Goal: Obtain resource: Obtain resource

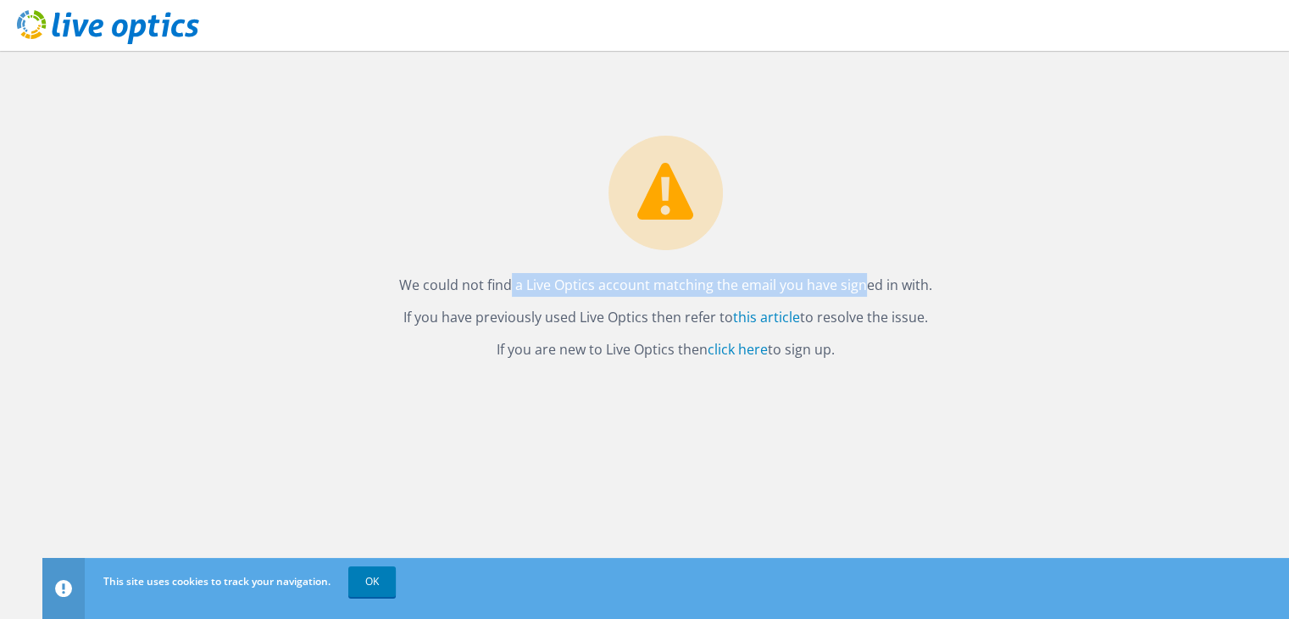
drag, startPoint x: 462, startPoint y: 275, endPoint x: 677, endPoint y: 297, distance: 216.3
click at [705, 297] on div "We could not find a Live Optics account matching the email you have signed in w…" at bounding box center [665, 206] width 1246 height 310
click at [668, 297] on div "We could not find a Live Optics account matching the email you have signed in w…" at bounding box center [665, 206] width 1246 height 310
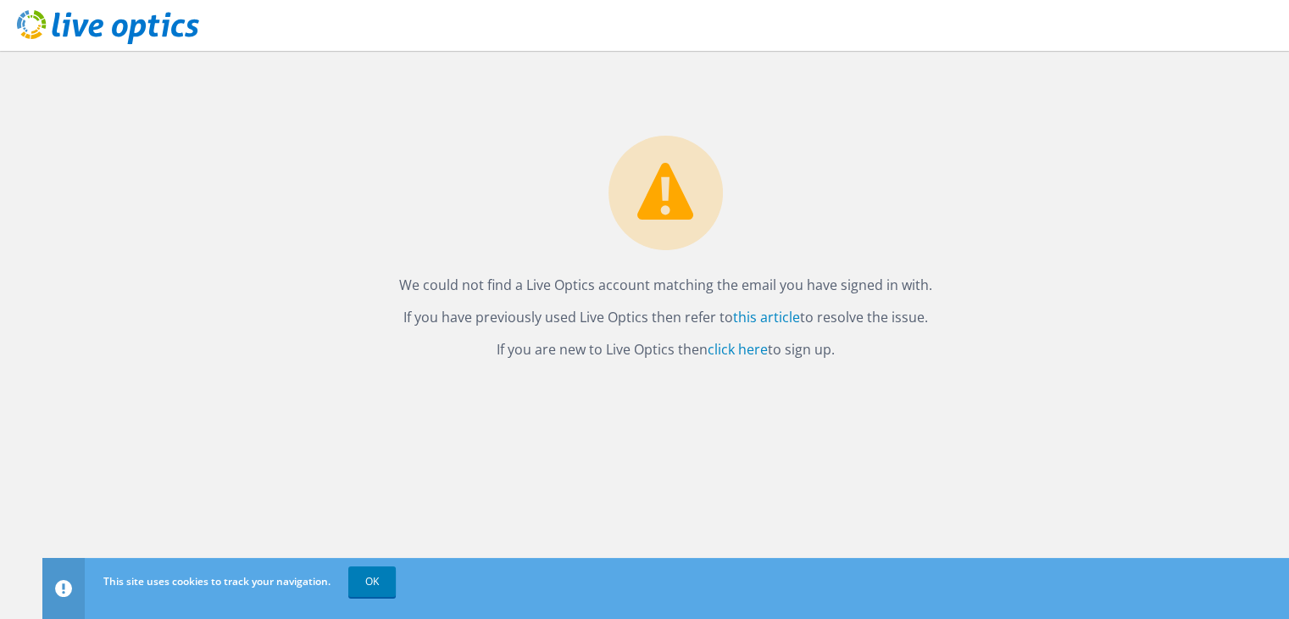
drag, startPoint x: 533, startPoint y: 316, endPoint x: 697, endPoint y: 318, distance: 163.5
click at [697, 318] on p "If you have previously used Live Optics then refer to this article to resolve t…" at bounding box center [665, 317] width 1213 height 24
click at [747, 350] on link "click here" at bounding box center [738, 349] width 60 height 19
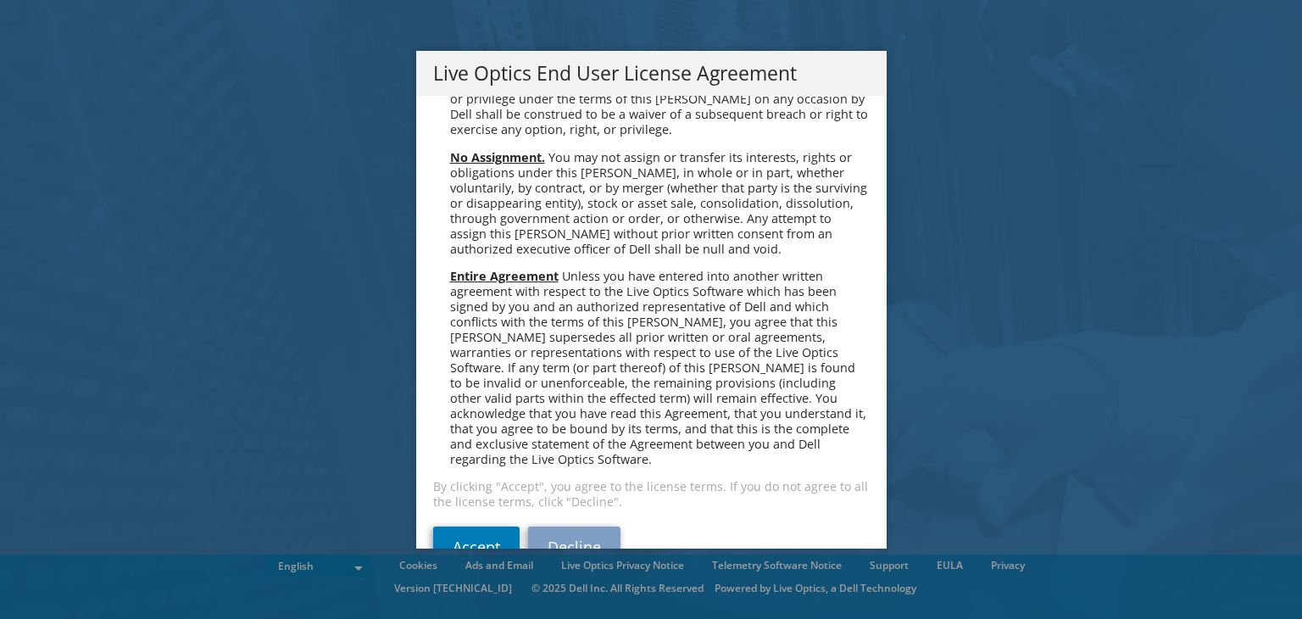
scroll to position [6408, 0]
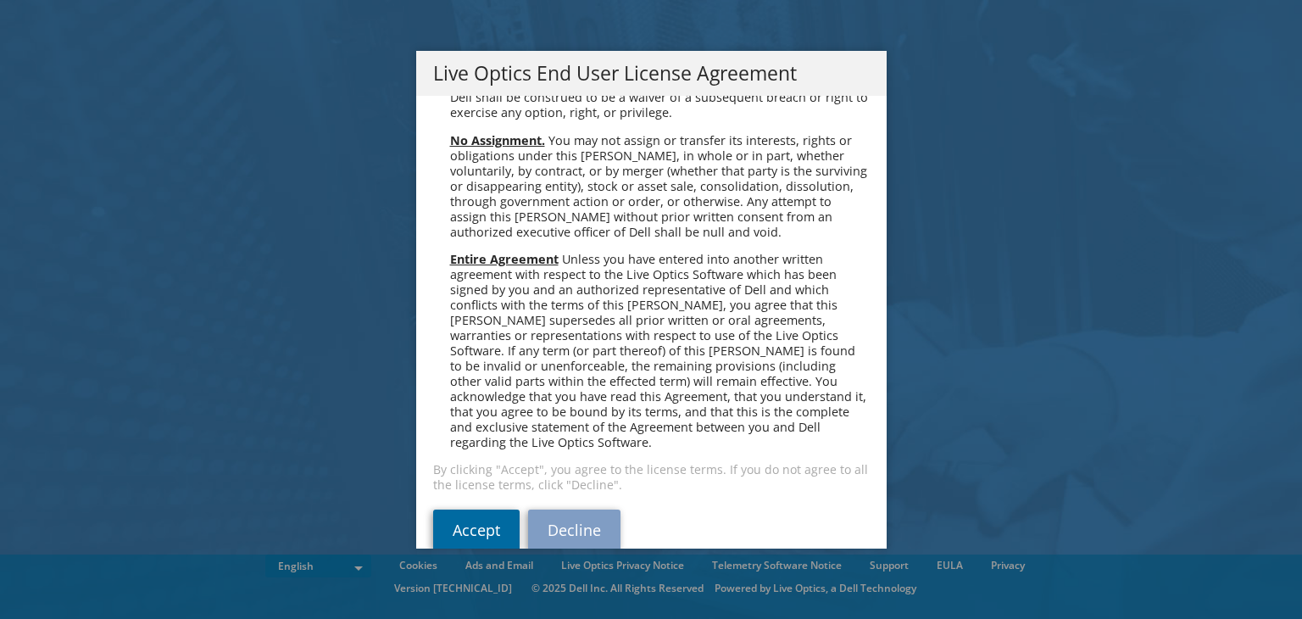
click at [475, 509] on link "Accept" at bounding box center [476, 529] width 86 height 41
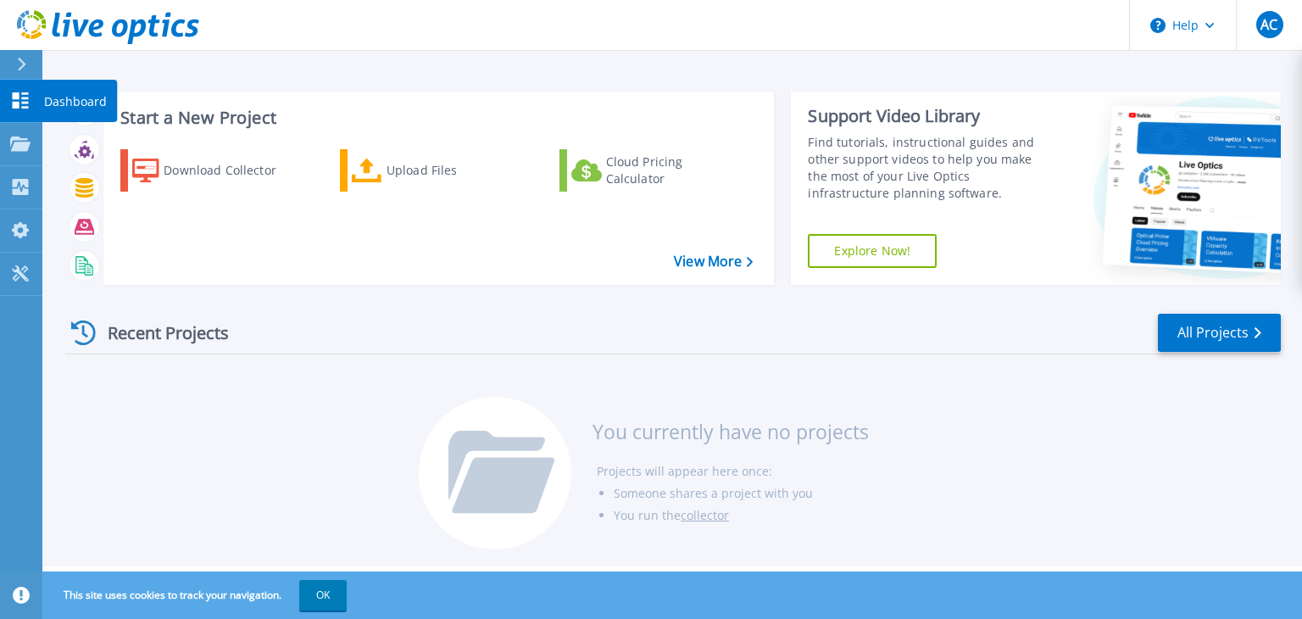
click at [90, 99] on p "Dashboard" at bounding box center [75, 102] width 63 height 44
click at [808, 75] on div "Start a New Project Download Collector Upload Files Cloud Pricing Calculator Vi…" at bounding box center [671, 283] width 1259 height 566
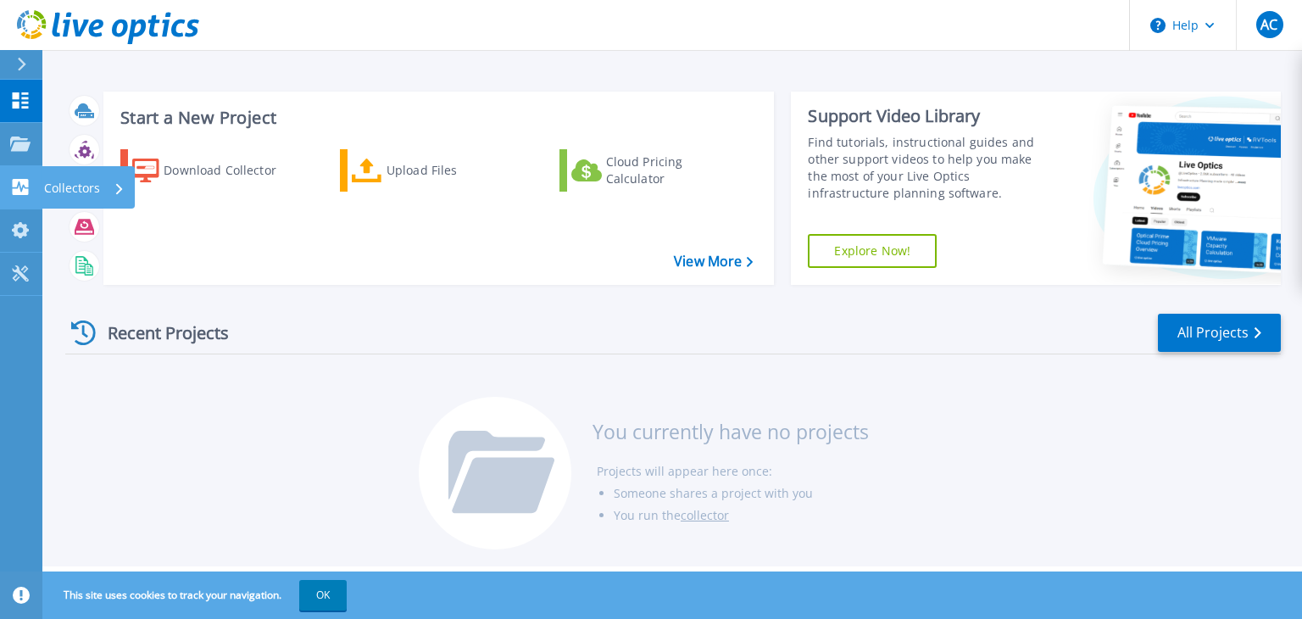
click at [44, 182] on p "Collectors" at bounding box center [72, 188] width 56 height 44
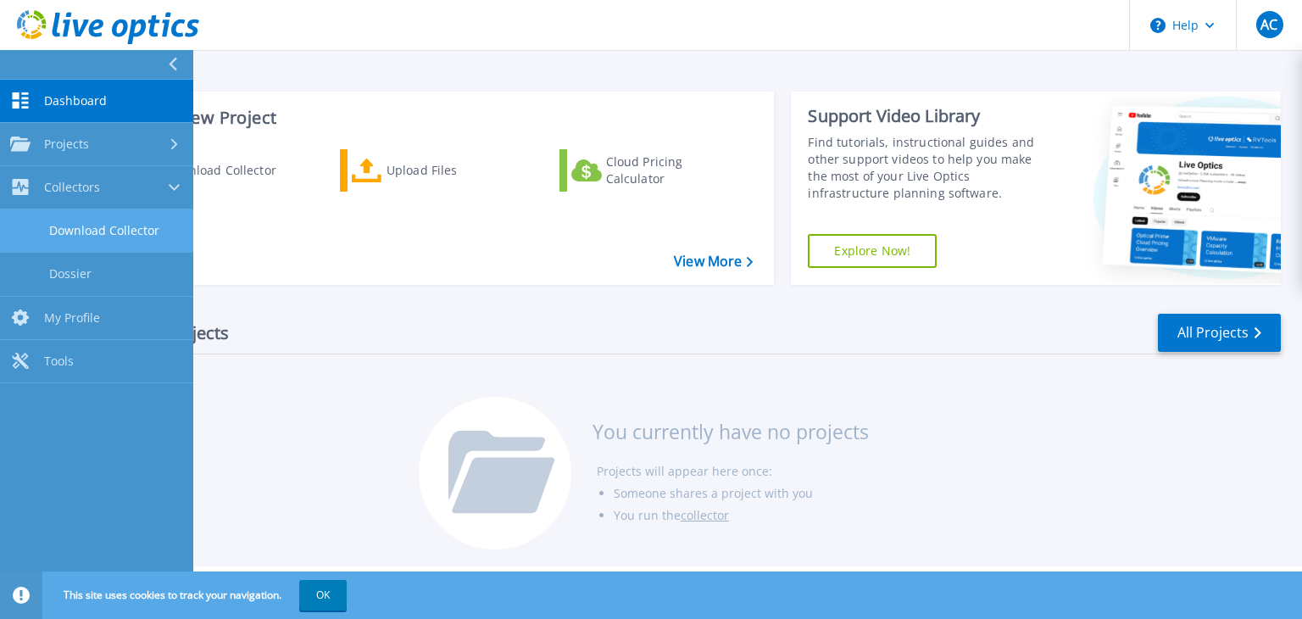
click at [135, 235] on link "Download Collector" at bounding box center [96, 230] width 193 height 43
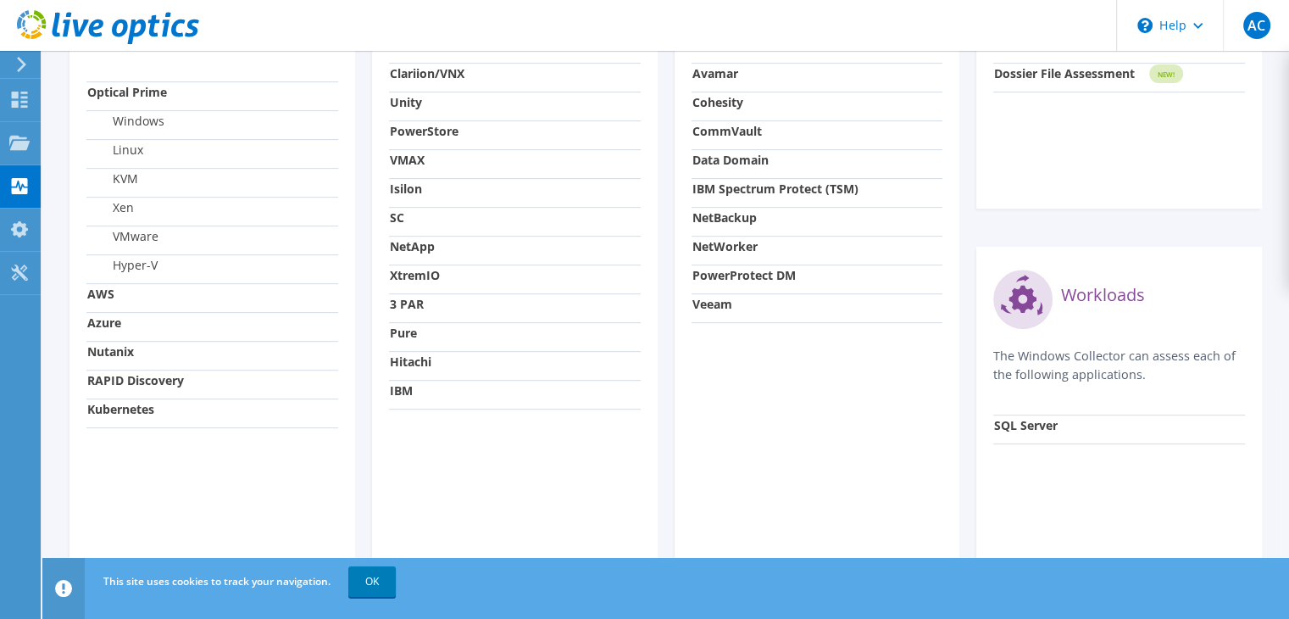
scroll to position [719, 0]
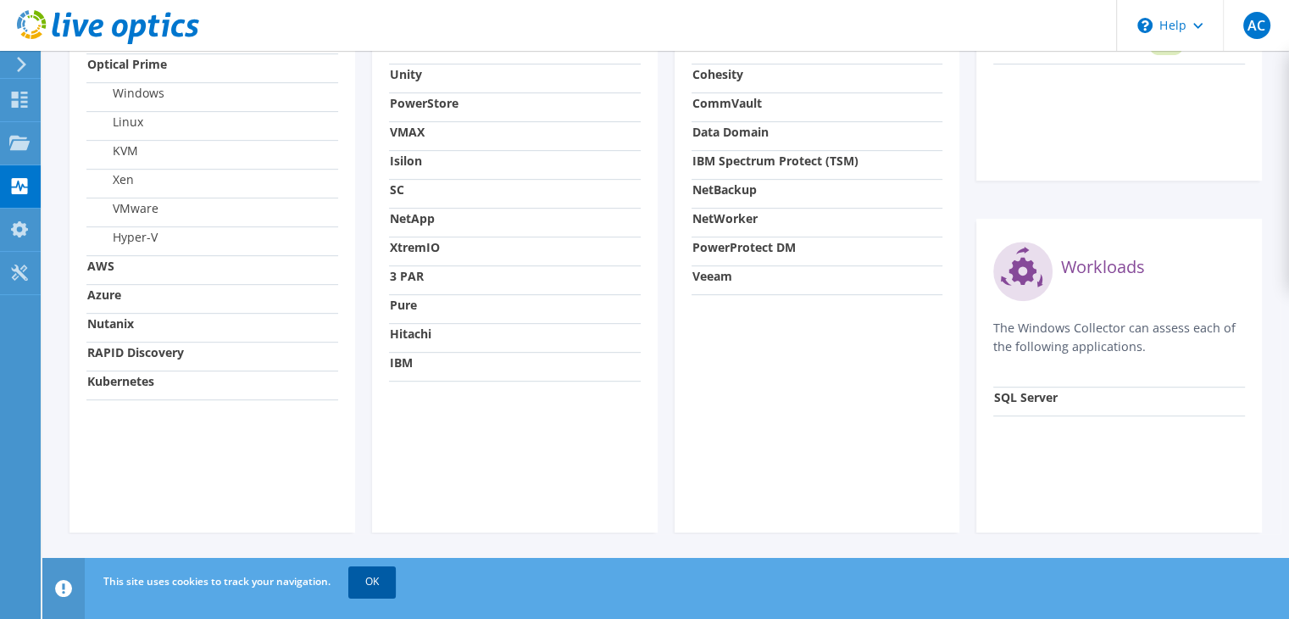
click at [364, 586] on link "OK" at bounding box center [371, 581] width 47 height 31
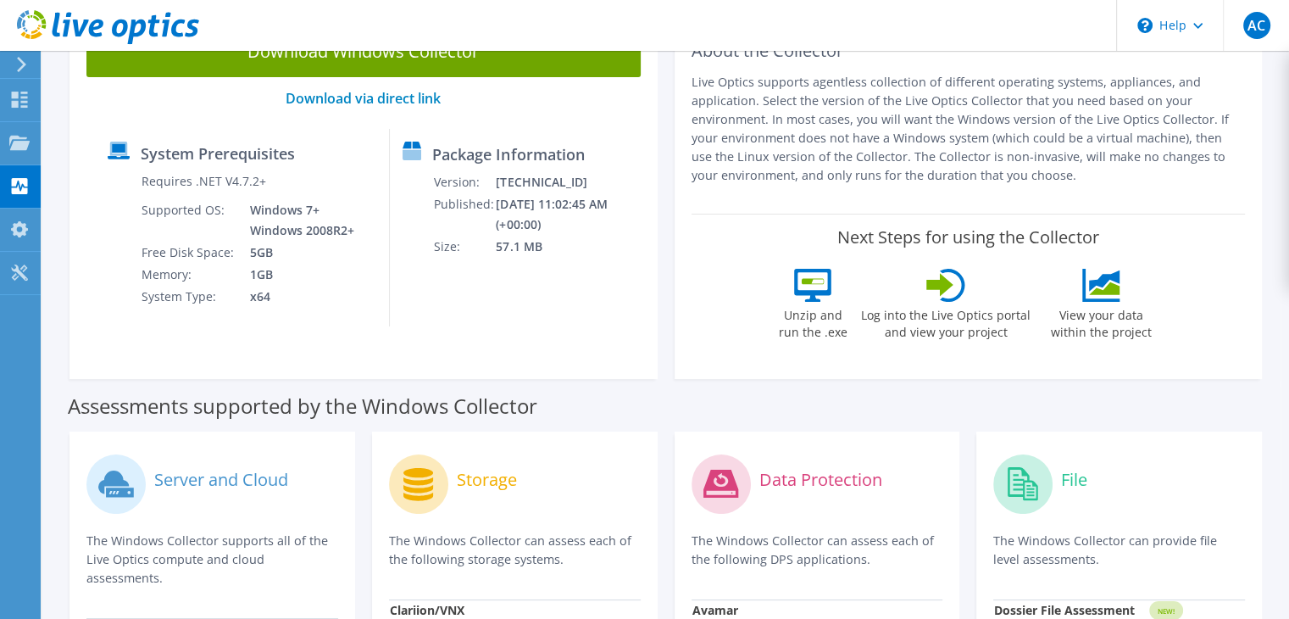
scroll to position [0, 0]
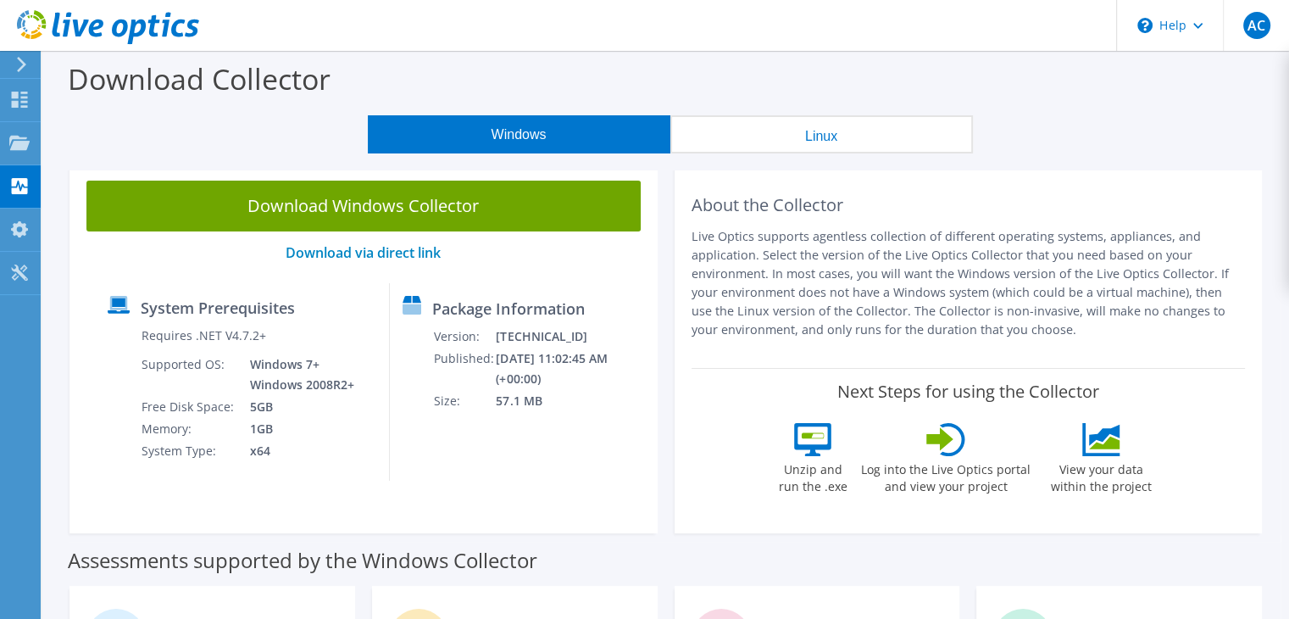
click at [842, 140] on button "Linux" at bounding box center [821, 134] width 303 height 38
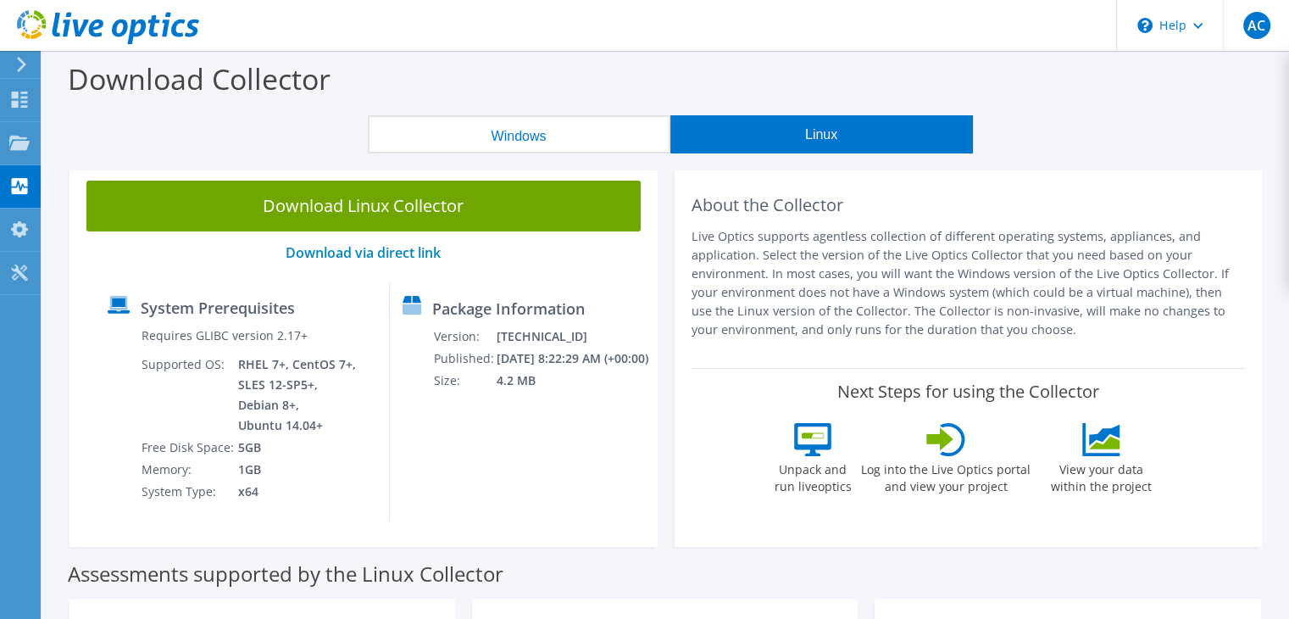
click at [536, 112] on div "Download Collector" at bounding box center [666, 83] width 1230 height 64
click at [539, 136] on button "Windows" at bounding box center [519, 134] width 303 height 38
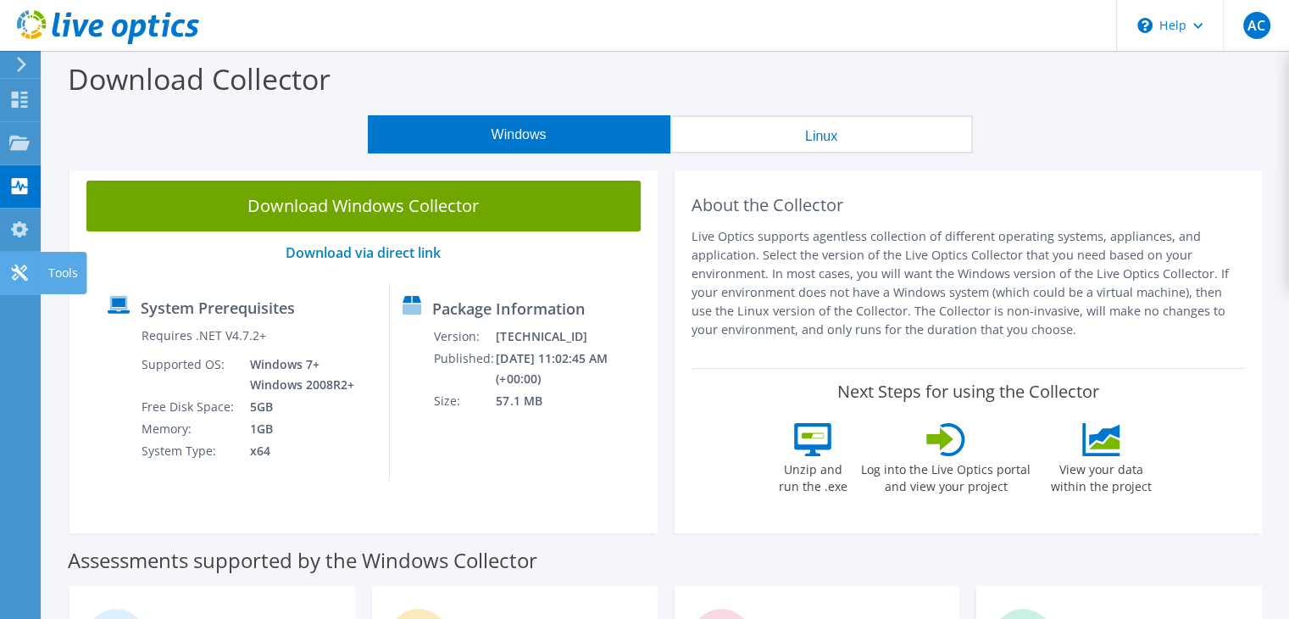
click at [25, 272] on icon at bounding box center [19, 272] width 20 height 16
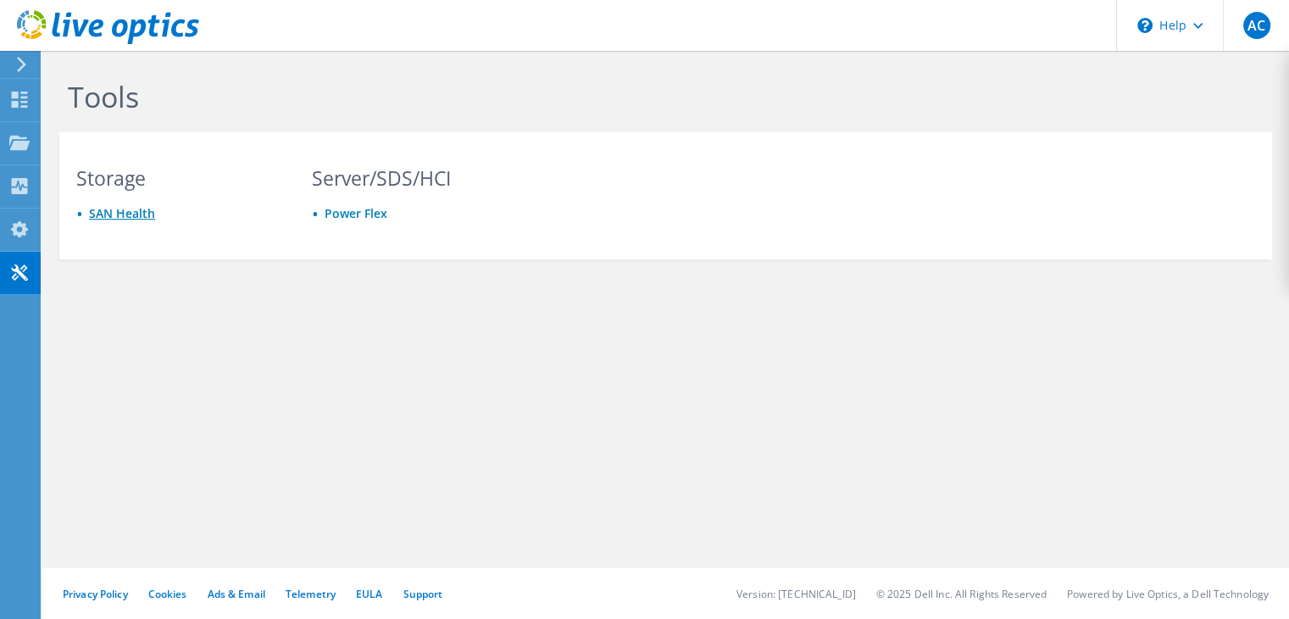
click at [114, 217] on link "SAN Health" at bounding box center [122, 213] width 66 height 16
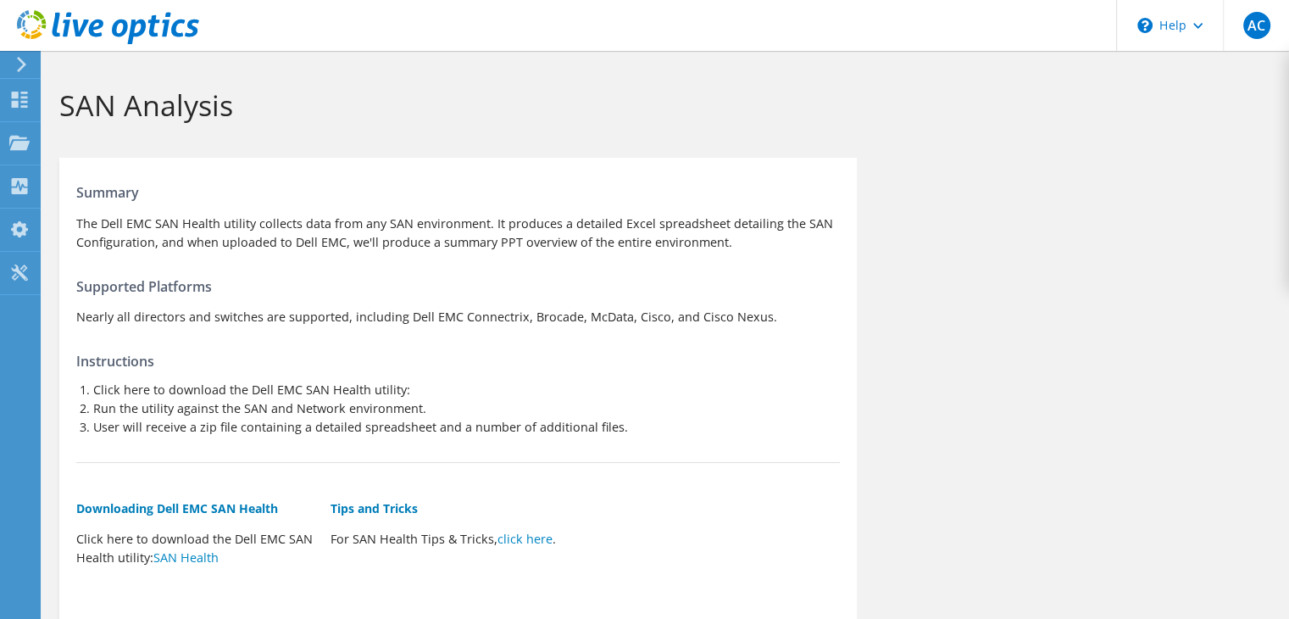
drag, startPoint x: 107, startPoint y: 219, endPoint x: 738, endPoint y: 237, distance: 631.5
click at [738, 237] on p "The Dell EMC SAN Health utility collects data from any SAN environment. It prod…" at bounding box center [457, 232] width 763 height 37
click at [207, 319] on p "Nearly all directors and switches are supported, including Dell EMC Connectrix,…" at bounding box center [457, 317] width 763 height 19
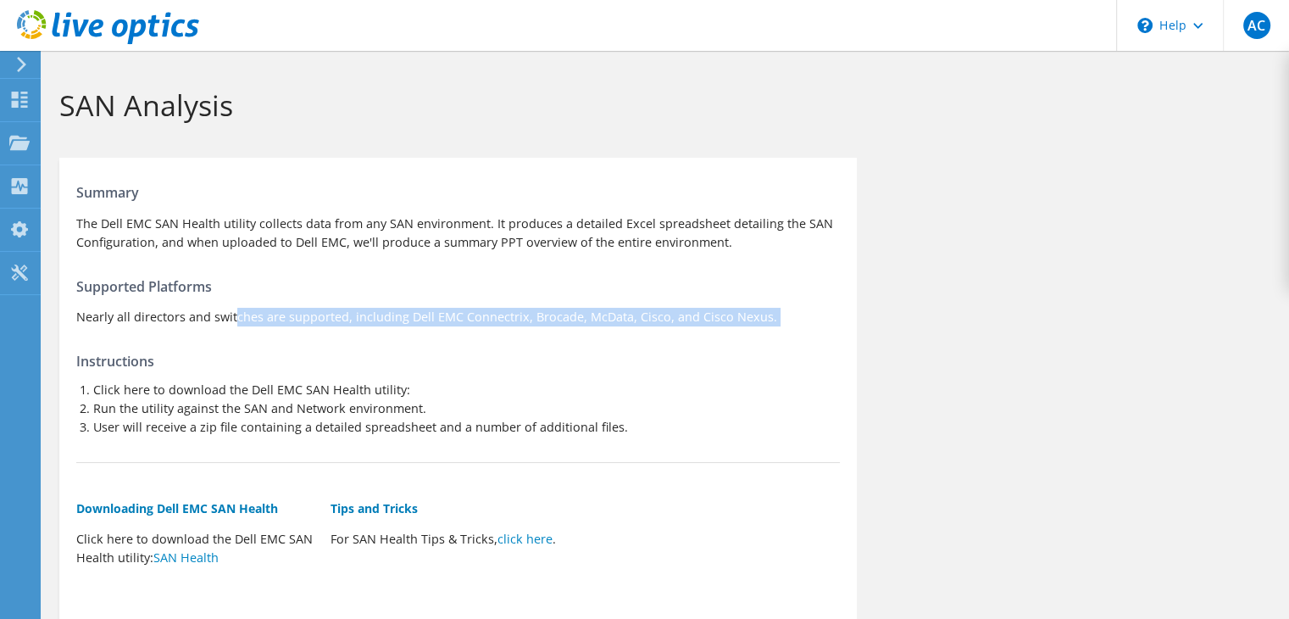
click at [207, 319] on p "Nearly all directors and switches are supported, including Dell EMC Connectrix,…" at bounding box center [457, 317] width 763 height 19
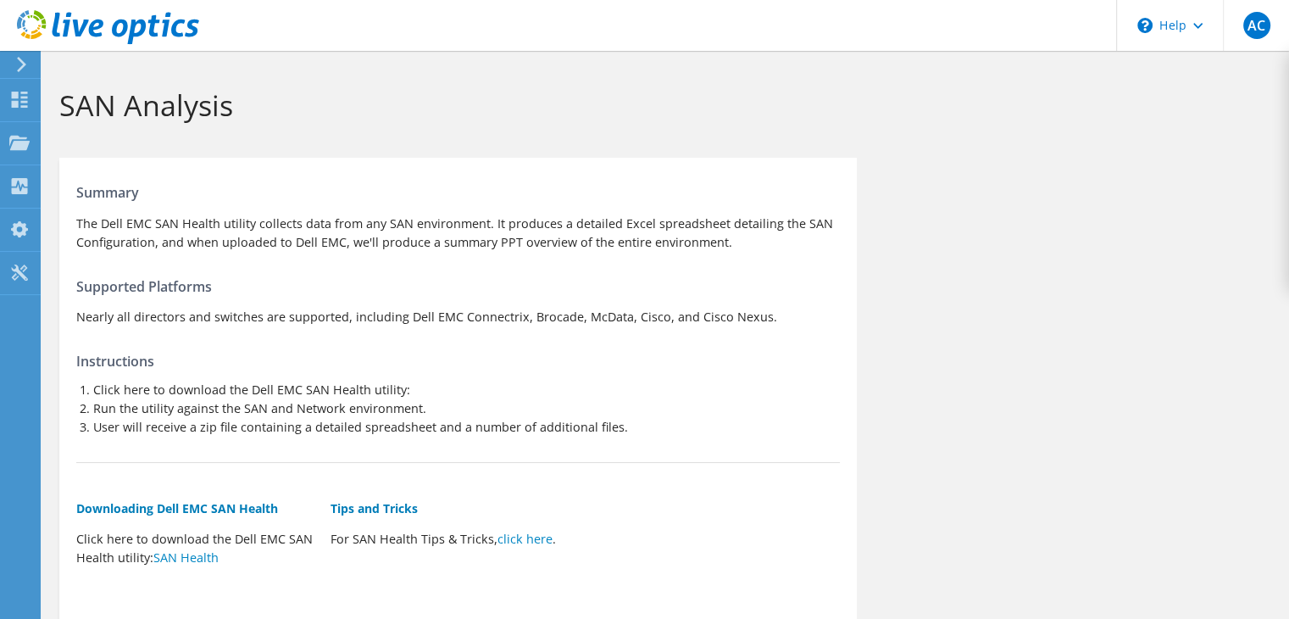
click at [354, 329] on div "Summary The Dell EMC SAN Health utility collects data from any SAN environment.…" at bounding box center [457, 389] width 797 height 447
drag, startPoint x: 80, startPoint y: 320, endPoint x: 330, endPoint y: 316, distance: 250.9
click at [330, 316] on p "Nearly all directors and switches are supported, including Dell EMC Connectrix,…" at bounding box center [457, 317] width 763 height 19
drag, startPoint x: 137, startPoint y: 316, endPoint x: 773, endPoint y: 316, distance: 635.5
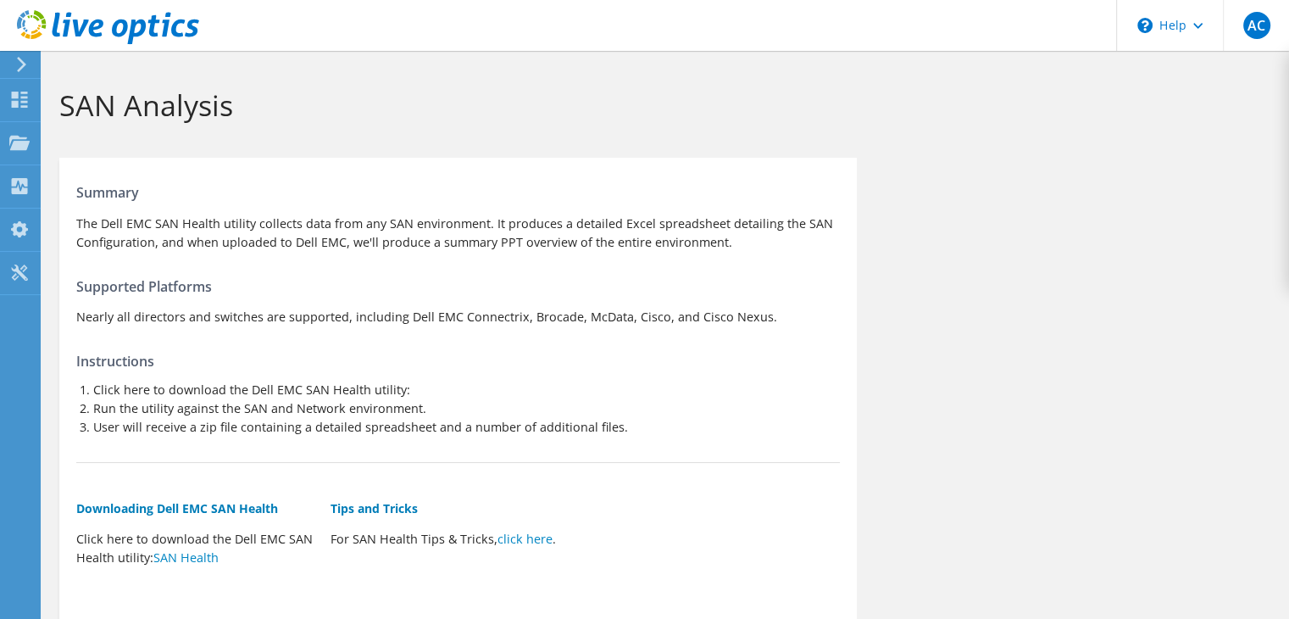
click at [773, 316] on p "Nearly all directors and switches are supported, including Dell EMC Connectrix,…" at bounding box center [457, 317] width 763 height 19
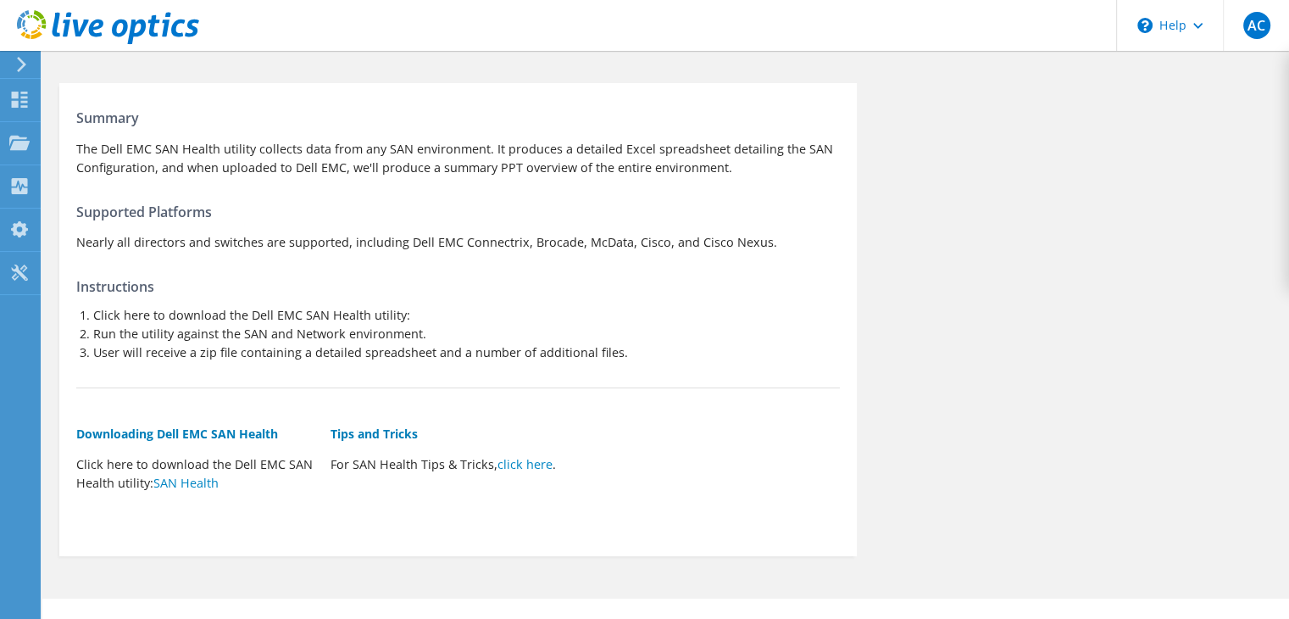
scroll to position [105, 0]
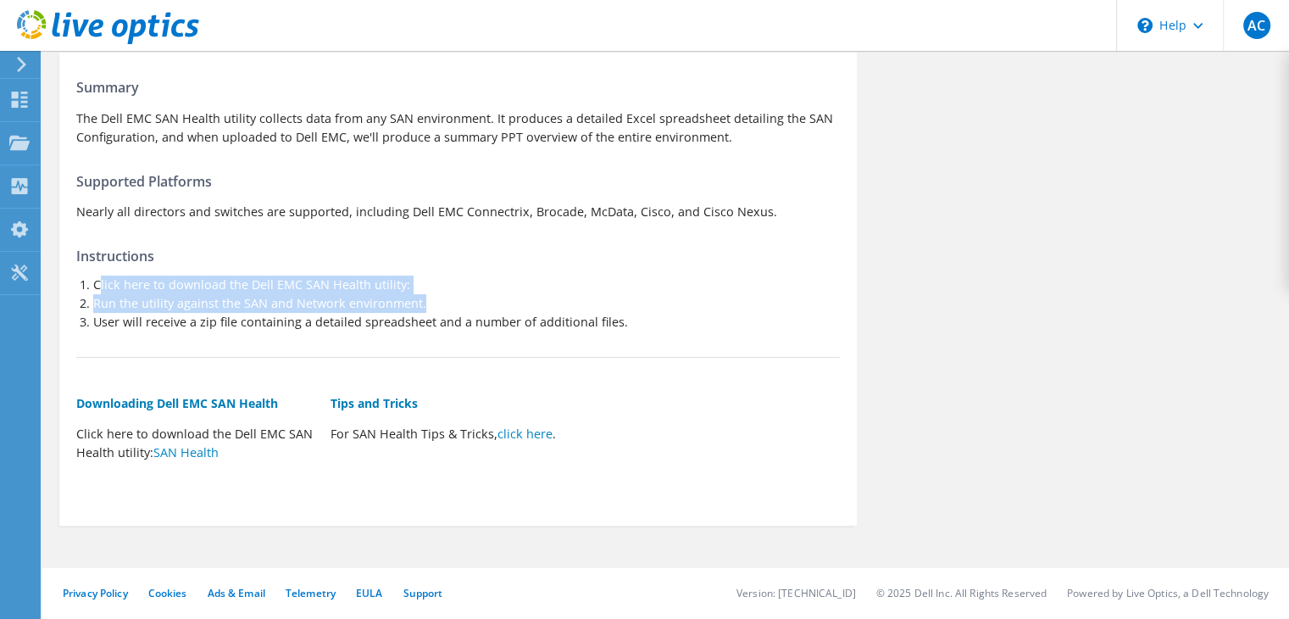
drag, startPoint x: 97, startPoint y: 286, endPoint x: 468, endPoint y: 299, distance: 370.5
click at [468, 299] on ol "Click here to download the Dell EMC SAN Health utility: Run the utility against…" at bounding box center [457, 303] width 763 height 56
click at [468, 299] on li "Run the utility against the SAN and Network environment." at bounding box center [466, 303] width 747 height 19
click at [243, 299] on li "Run the utility against the SAN and Network environment." at bounding box center [466, 303] width 747 height 19
drag, startPoint x: 98, startPoint y: 279, endPoint x: 495, endPoint y: 299, distance: 397.1
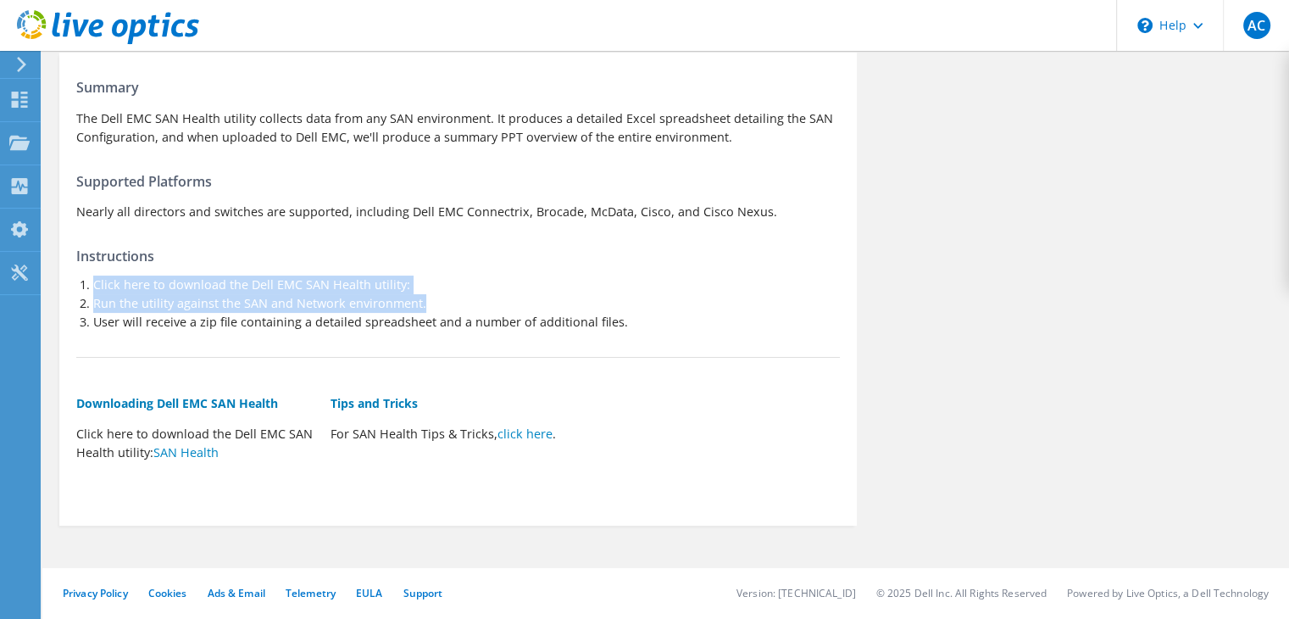
click at [495, 299] on ol "Click here to download the Dell EMC SAN Health utility: Run the utility against…" at bounding box center [457, 303] width 763 height 56
click at [492, 300] on li "Run the utility against the SAN and Network environment." at bounding box center [466, 303] width 747 height 19
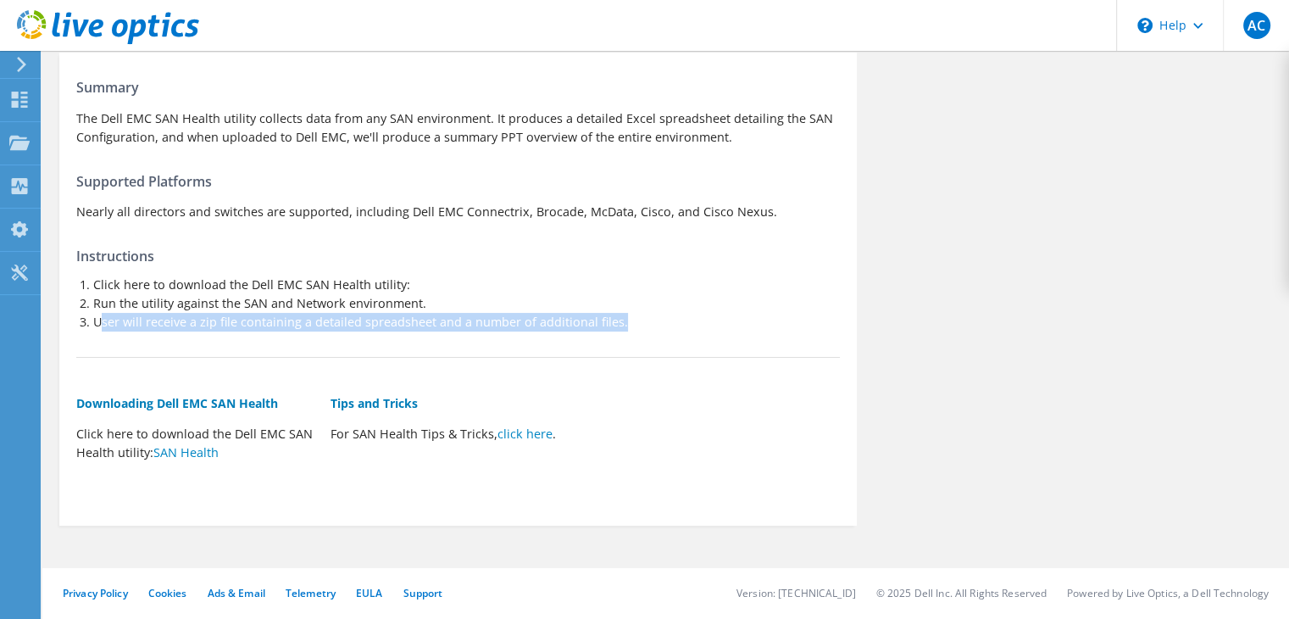
drag, startPoint x: 102, startPoint y: 319, endPoint x: 647, endPoint y: 323, distance: 545.7
click at [647, 323] on li "User will receive a zip file containing a detailed spreadsheet and a number of …" at bounding box center [466, 322] width 747 height 19
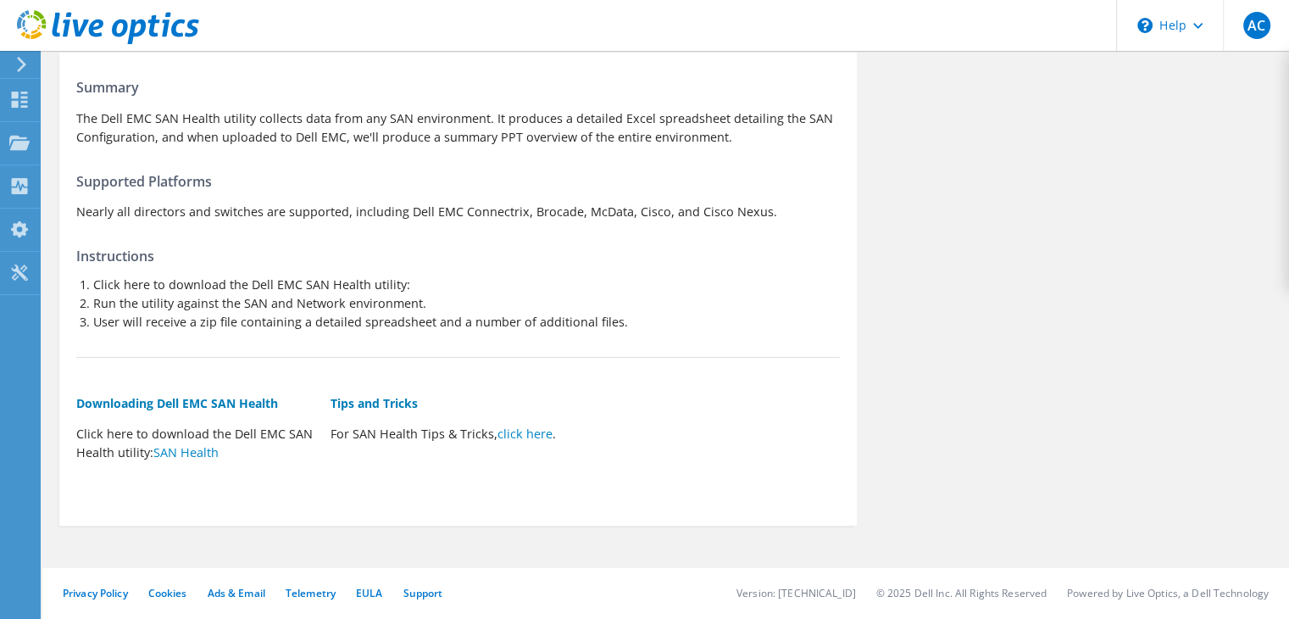
click at [647, 323] on li "User will receive a zip file containing a detailed spreadsheet and a number of …" at bounding box center [466, 322] width 747 height 19
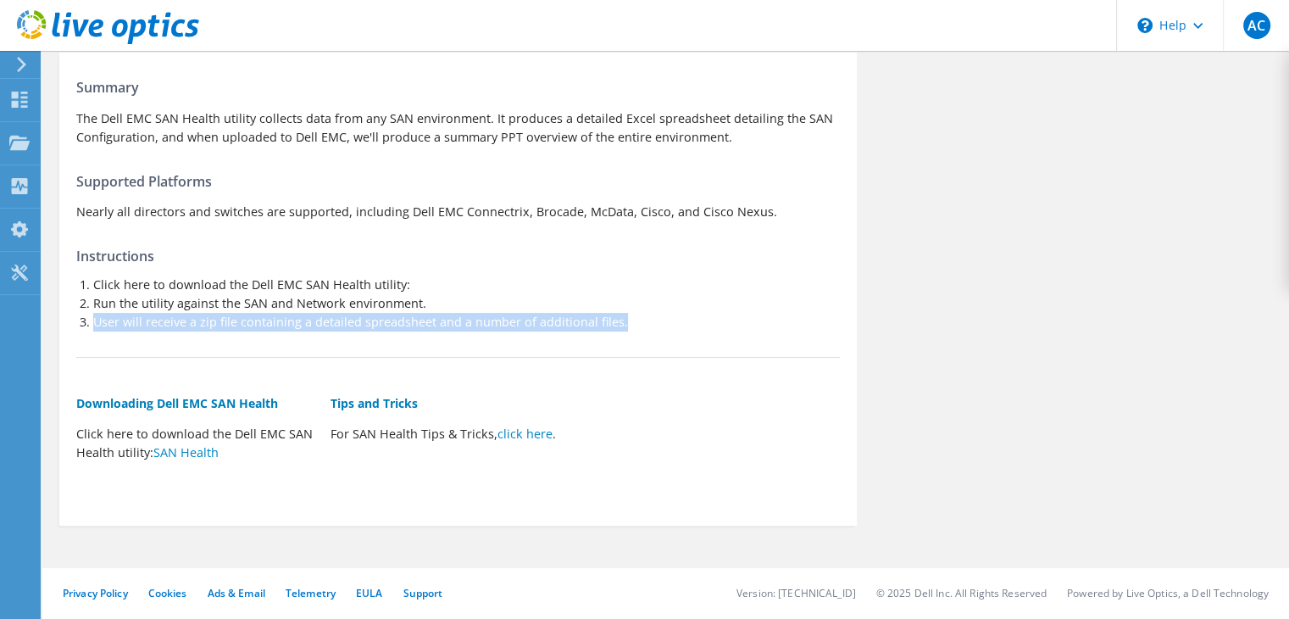
click at [647, 323] on li "User will receive a zip file containing a detailed spreadsheet and a number of …" at bounding box center [466, 322] width 747 height 19
click at [170, 326] on li "User will receive a zip file containing a detailed spreadsheet and a number of …" at bounding box center [466, 322] width 747 height 19
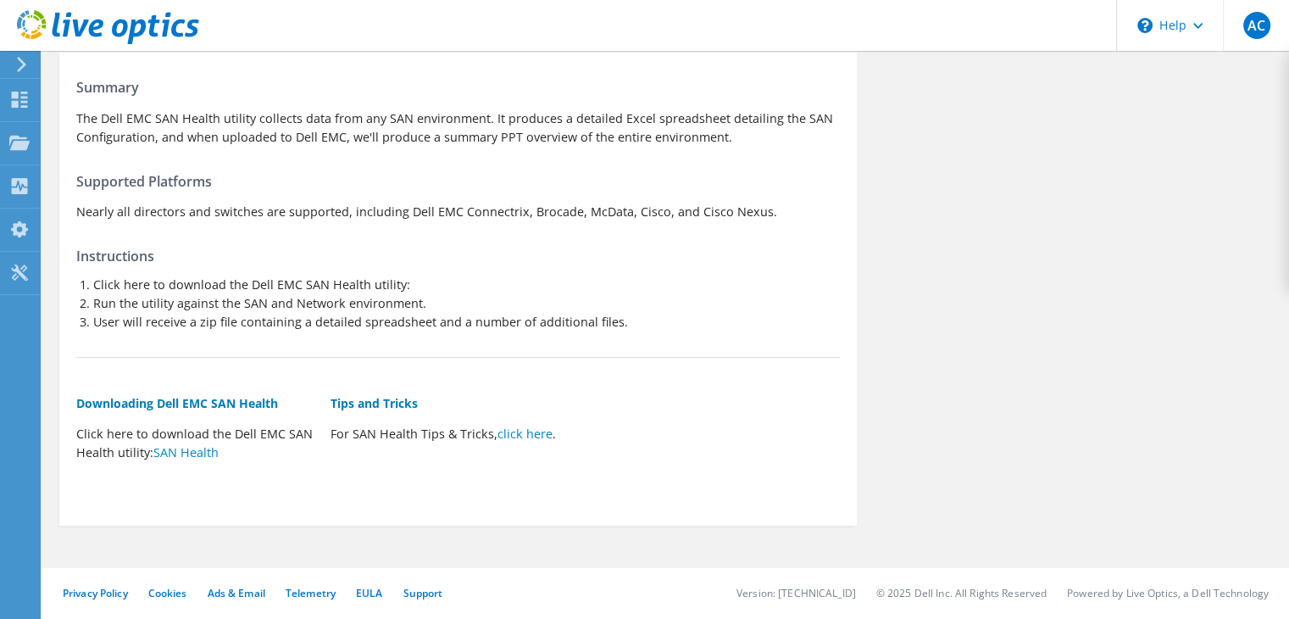
click at [452, 348] on div "Summary The Dell EMC SAN Health utility collects data from any SAN environment.…" at bounding box center [457, 284] width 797 height 447
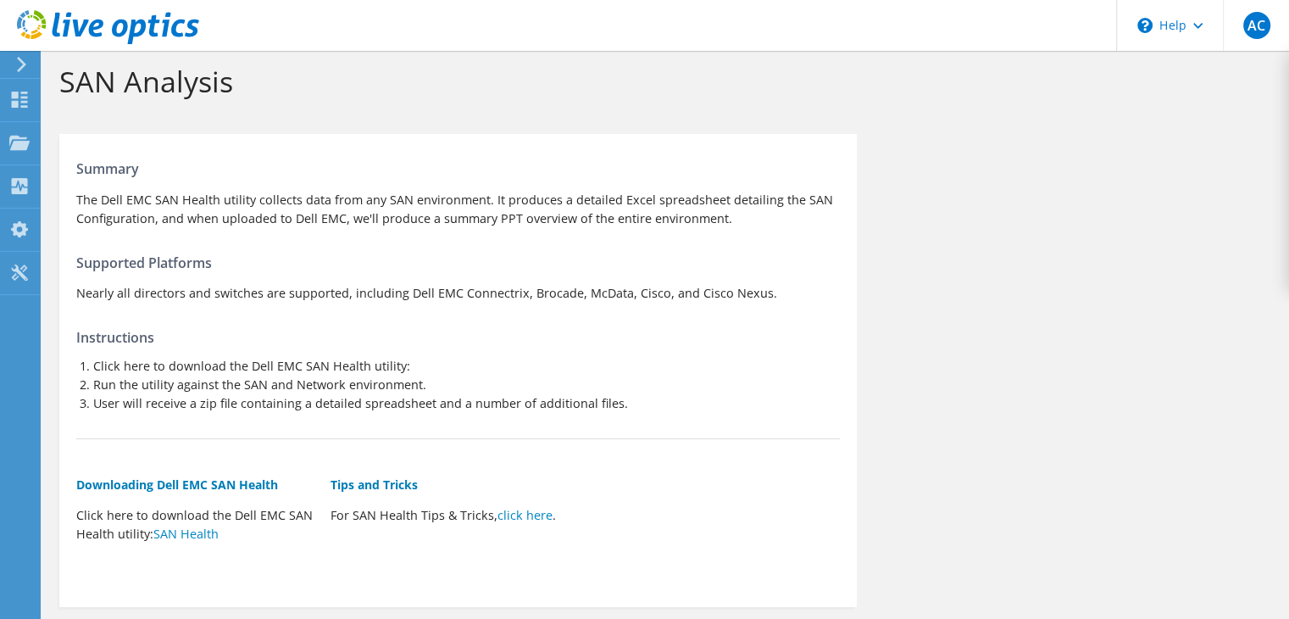
scroll to position [0, 0]
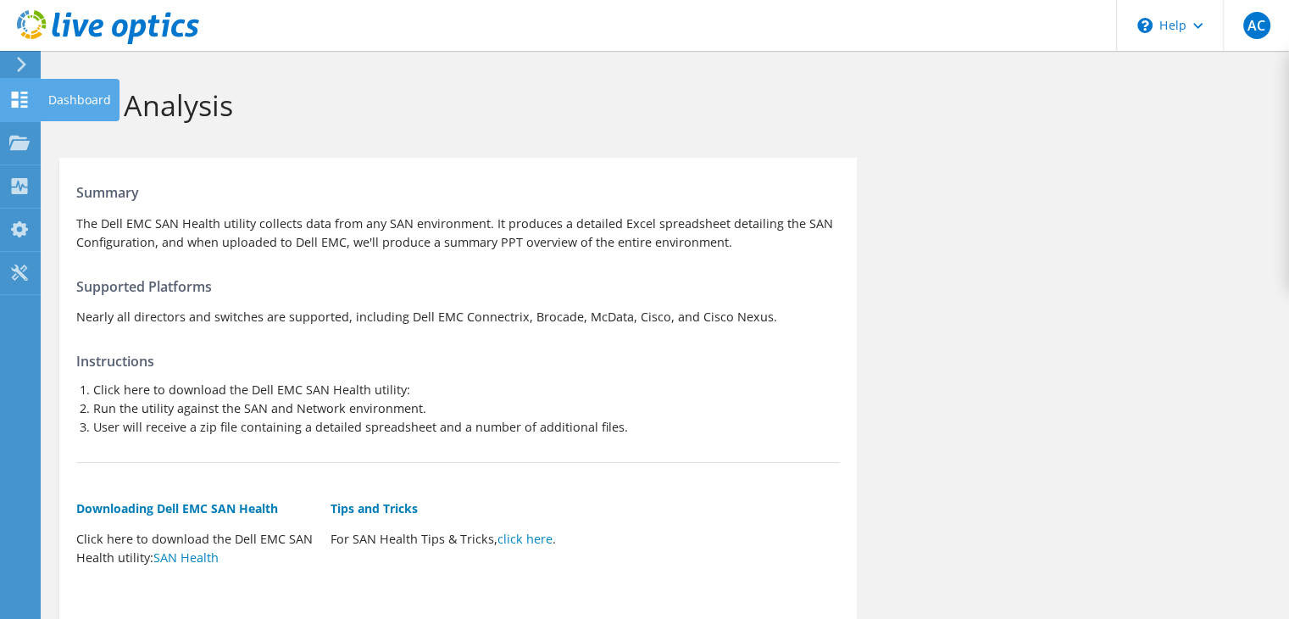
click at [105, 97] on div "Dashboard" at bounding box center [80, 100] width 80 height 42
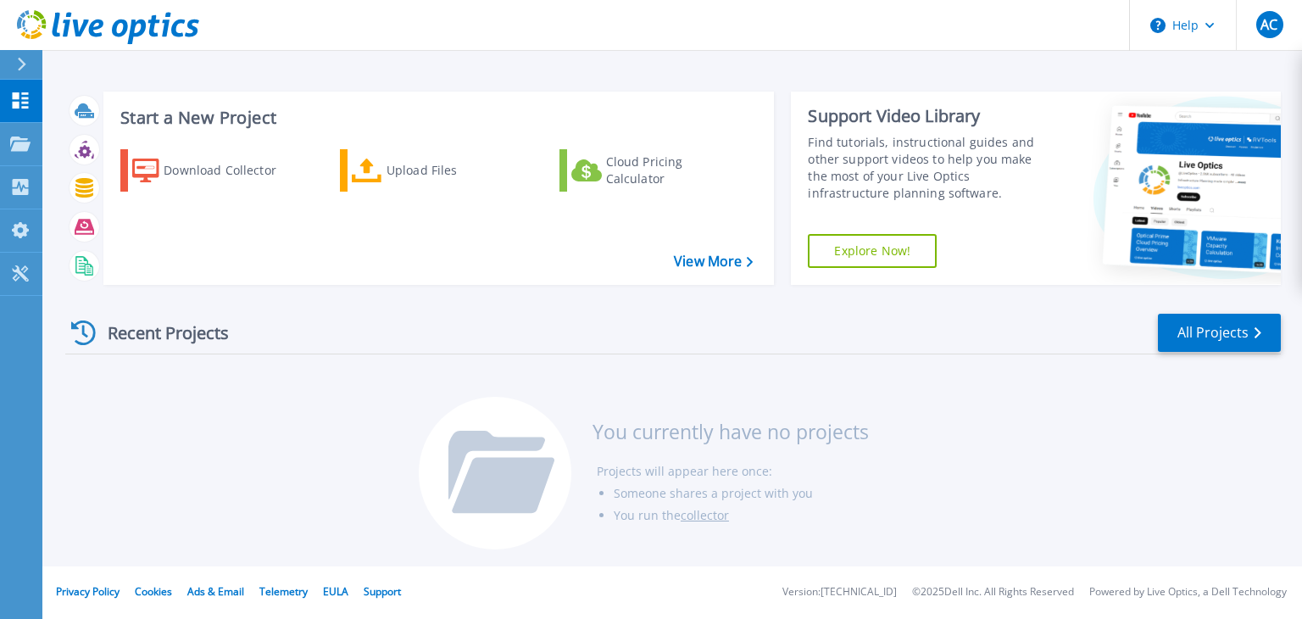
click at [16, 62] on div at bounding box center [28, 64] width 27 height 29
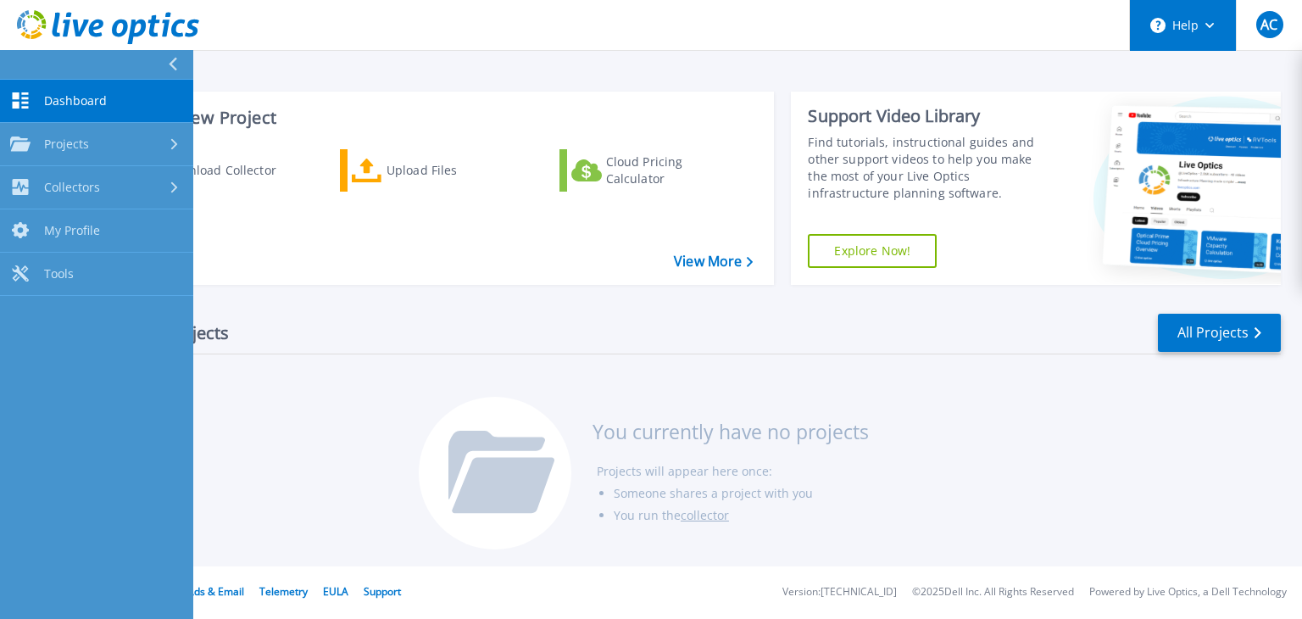
click at [1202, 31] on button "Help" at bounding box center [1183, 25] width 106 height 51
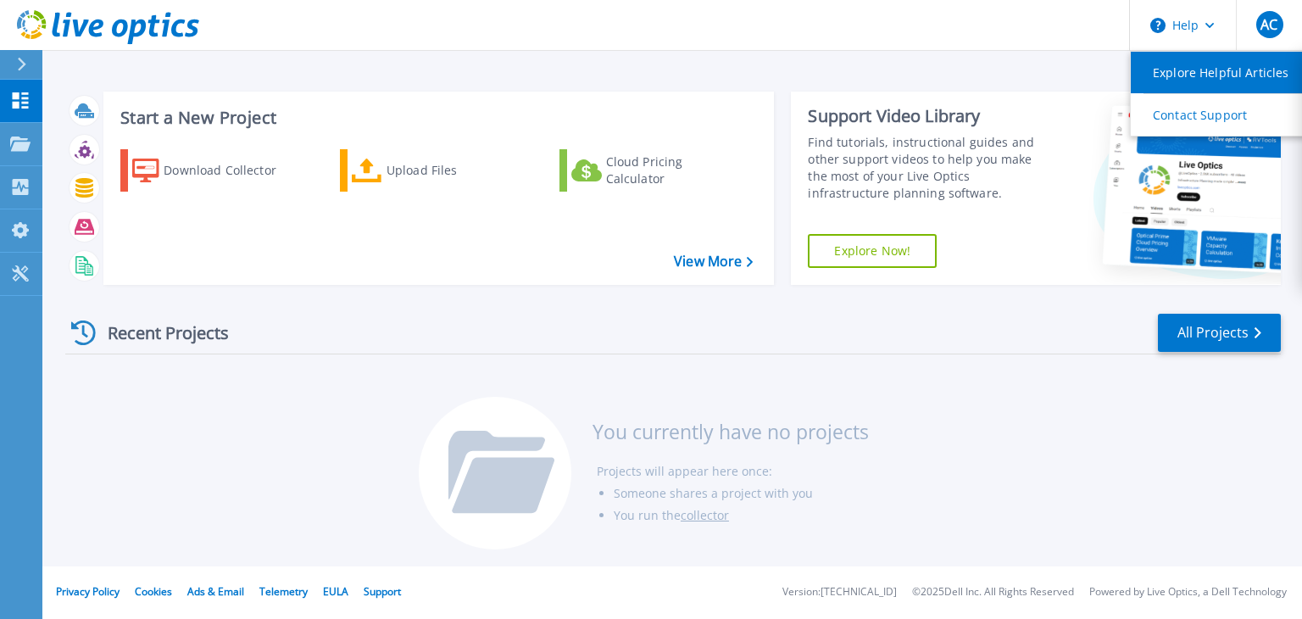
click at [1191, 78] on link "Explore Helpful Articles" at bounding box center [1224, 73] width 189 height 42
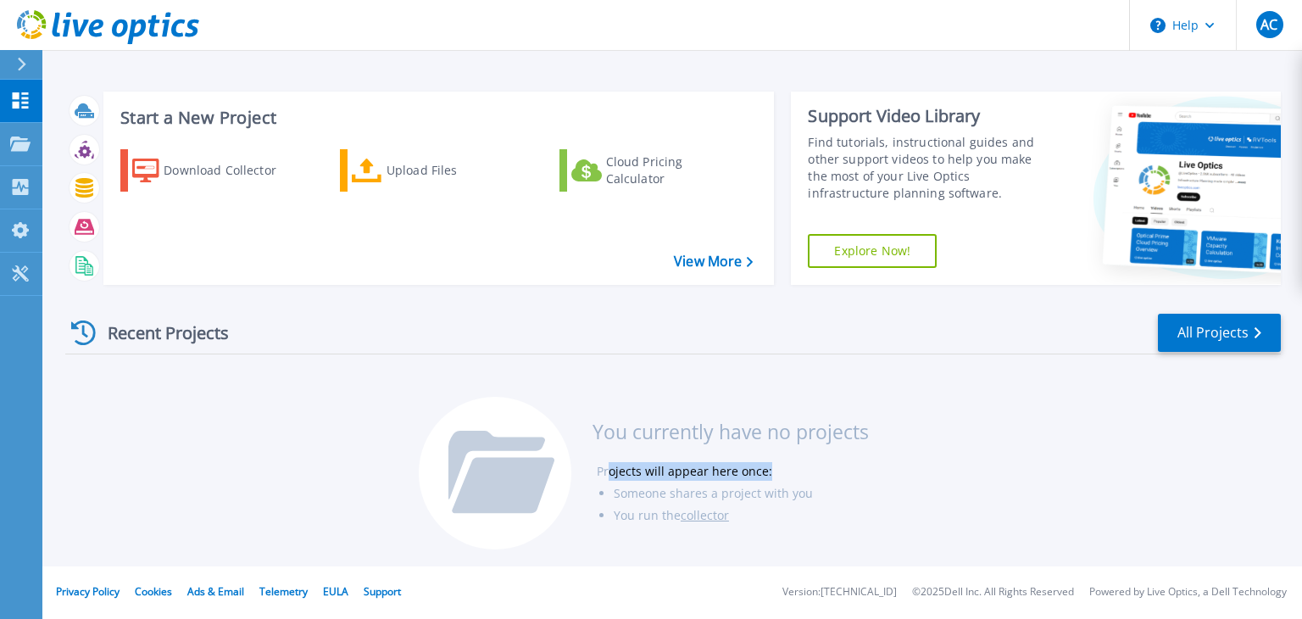
drag, startPoint x: 610, startPoint y: 469, endPoint x: 798, endPoint y: 472, distance: 188.1
click at [798, 472] on li "Projects will appear here once:" at bounding box center [733, 471] width 272 height 22
click at [800, 472] on li "Projects will appear here once:" at bounding box center [733, 471] width 272 height 22
drag, startPoint x: 619, startPoint y: 491, endPoint x: 831, endPoint y: 489, distance: 211.9
click at [831, 489] on li "Someone shares a project with you" at bounding box center [740, 493] width 255 height 22
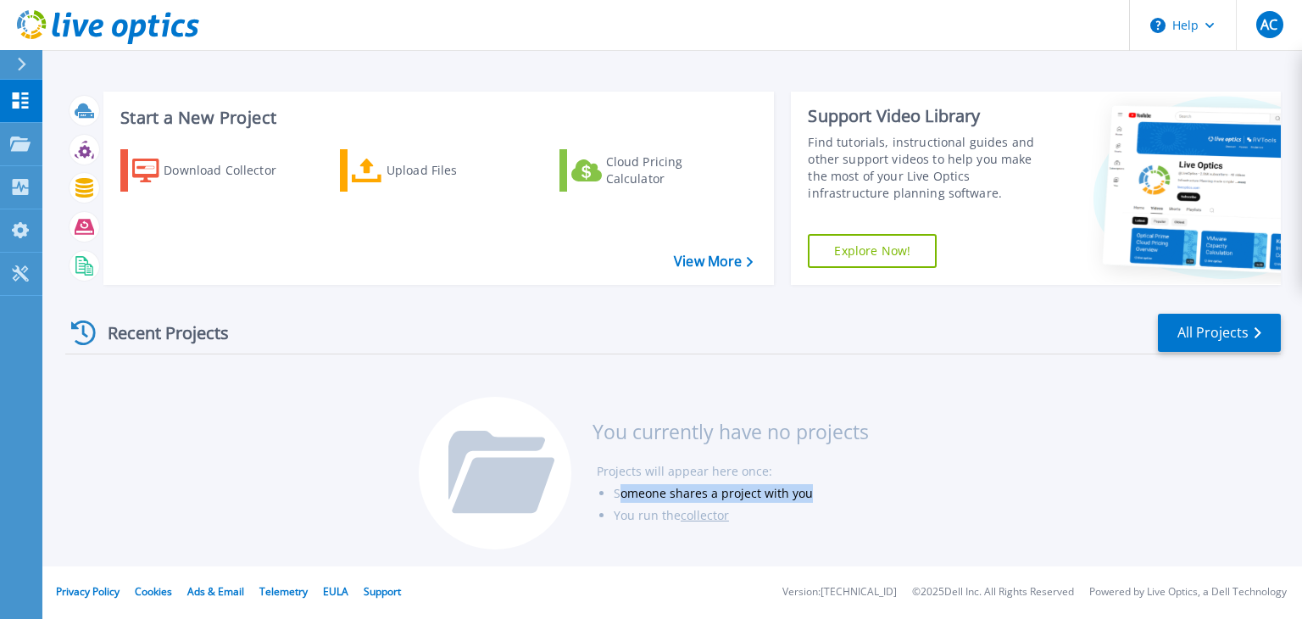
click at [831, 489] on li "Someone shares a project with you" at bounding box center [740, 493] width 255 height 22
click at [805, 489] on li "Someone shares a project with you" at bounding box center [740, 493] width 255 height 22
click at [647, 519] on li "You run the collector" at bounding box center [740, 515] width 255 height 22
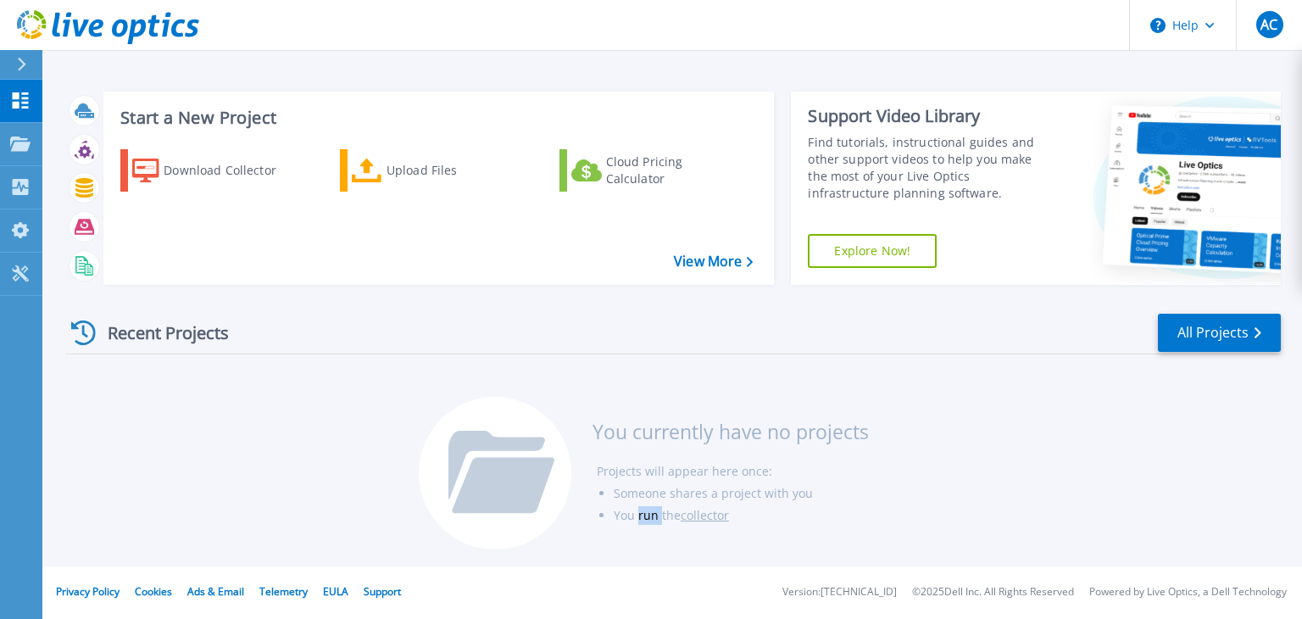
click at [647, 519] on li "You run the collector" at bounding box center [740, 515] width 255 height 22
click at [708, 512] on link "collector" at bounding box center [704, 515] width 48 height 16
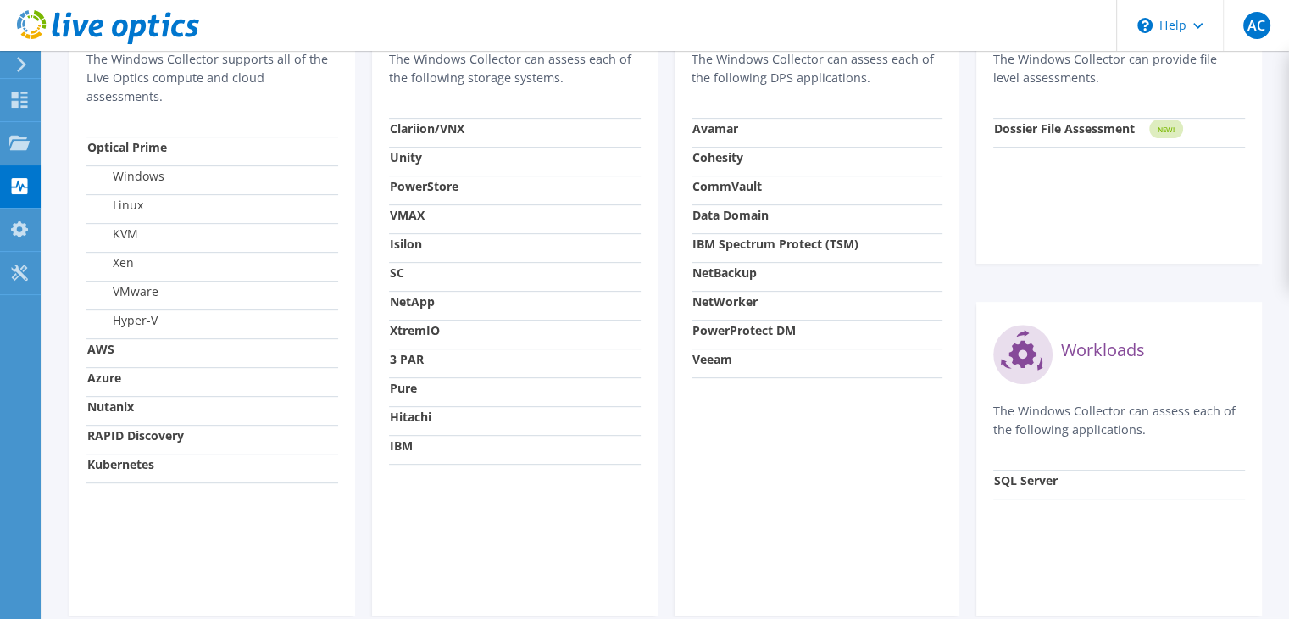
scroll to position [719, 0]
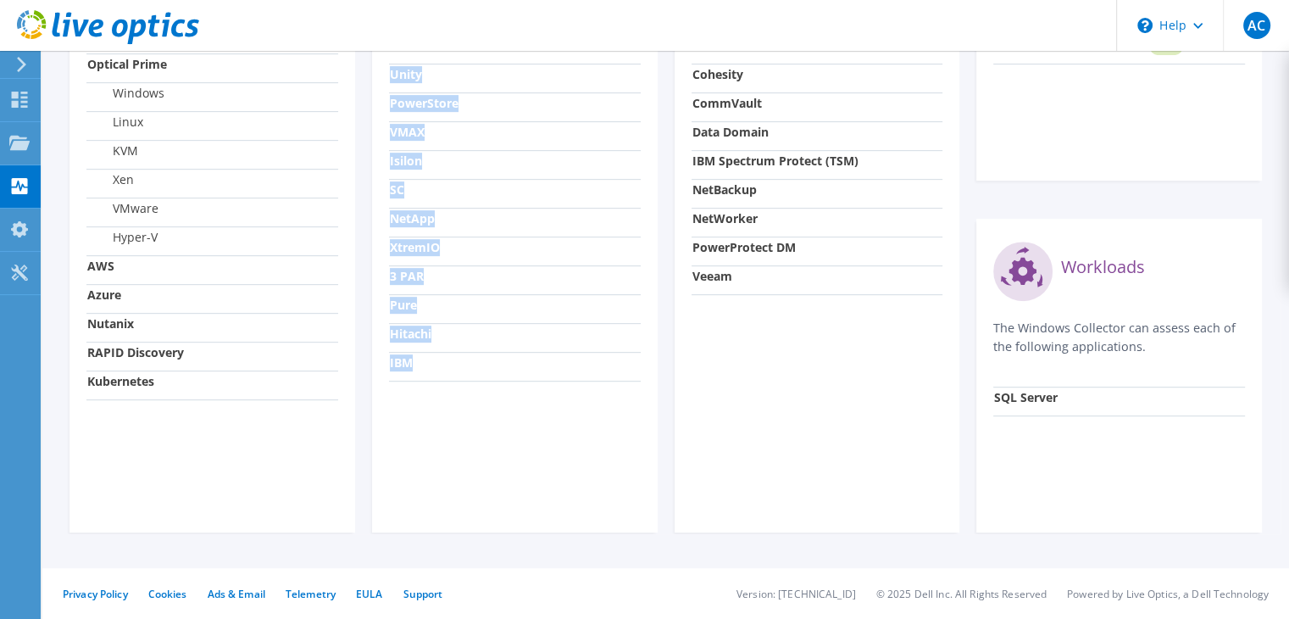
drag, startPoint x: 434, startPoint y: 375, endPoint x: 393, endPoint y: 72, distance: 305.2
click at [393, 72] on tbody "Clariion/VNX Unity PowerStore VMAX [GEOGRAPHIC_DATA] SC NetApp XtremIO 3 PAR Pu…" at bounding box center [515, 208] width 252 height 346
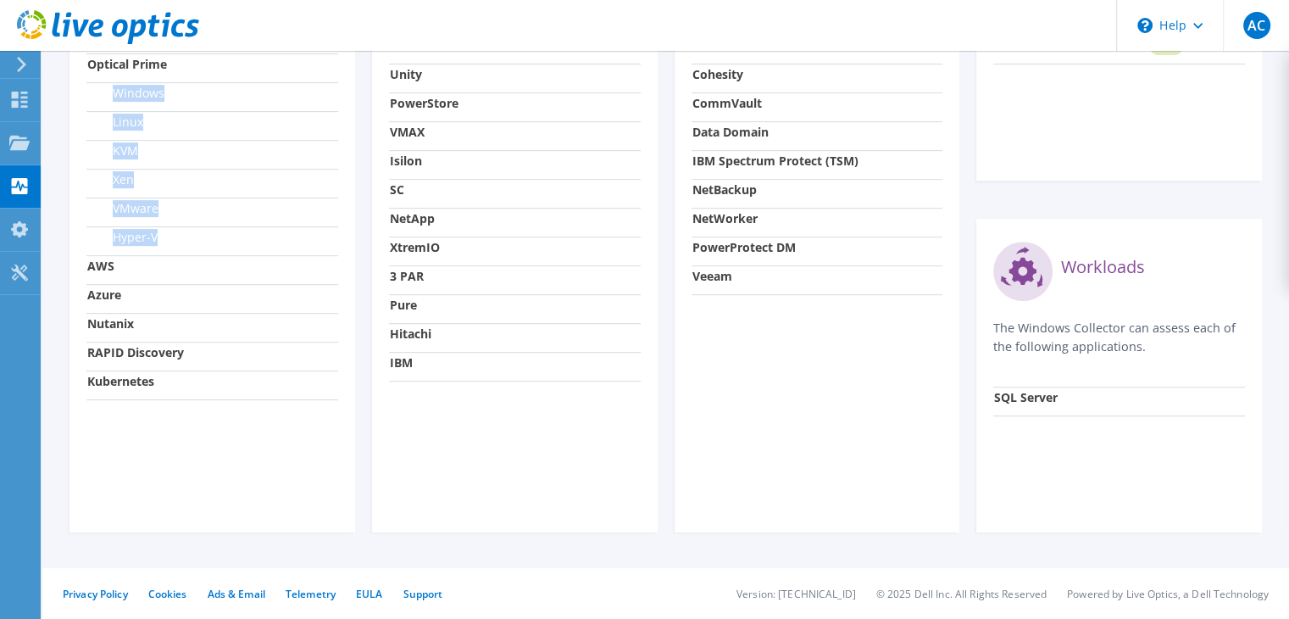
drag, startPoint x: 110, startPoint y: 92, endPoint x: 240, endPoint y: 240, distance: 196.3
click at [240, 240] on tbody "Optical Prime Windows Linux KVM Xen VMware Hyper-V AWS Azure Nutanix RAPID Disc…" at bounding box center [212, 226] width 252 height 346
click at [240, 240] on td "Hyper-V" at bounding box center [212, 240] width 252 height 29
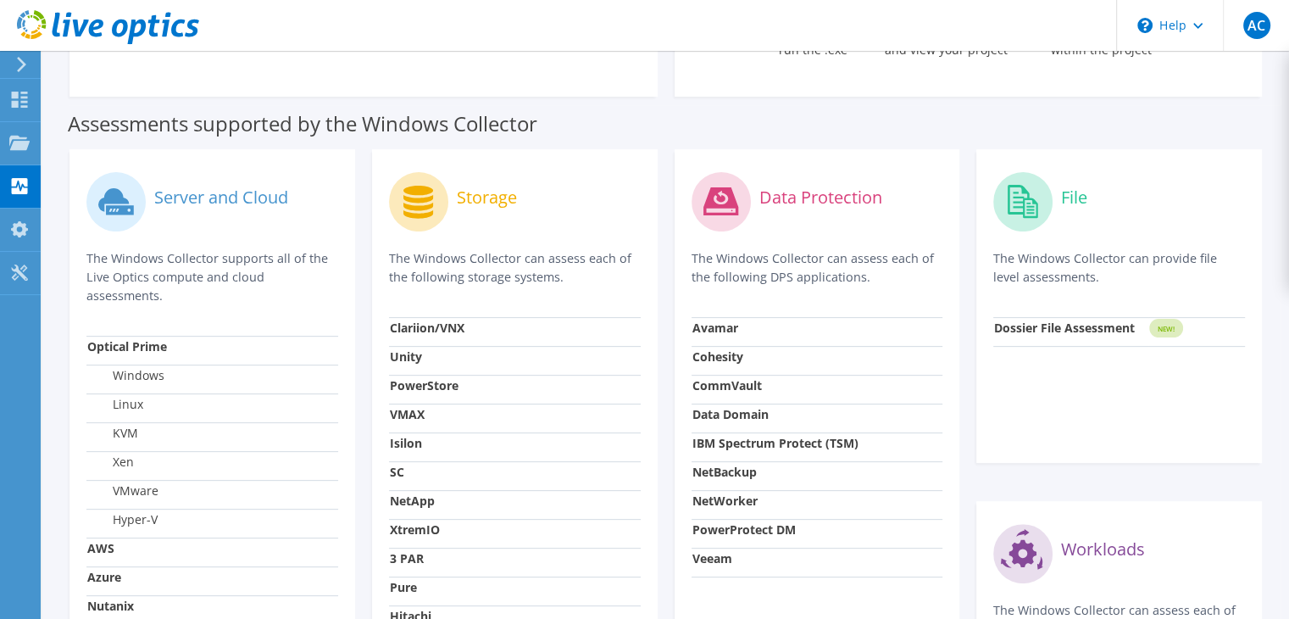
drag, startPoint x: 695, startPoint y: 258, endPoint x: 874, endPoint y: 282, distance: 181.3
click at [876, 280] on p "The Windows Collector can assess each of the following DPS applications." at bounding box center [817, 267] width 252 height 37
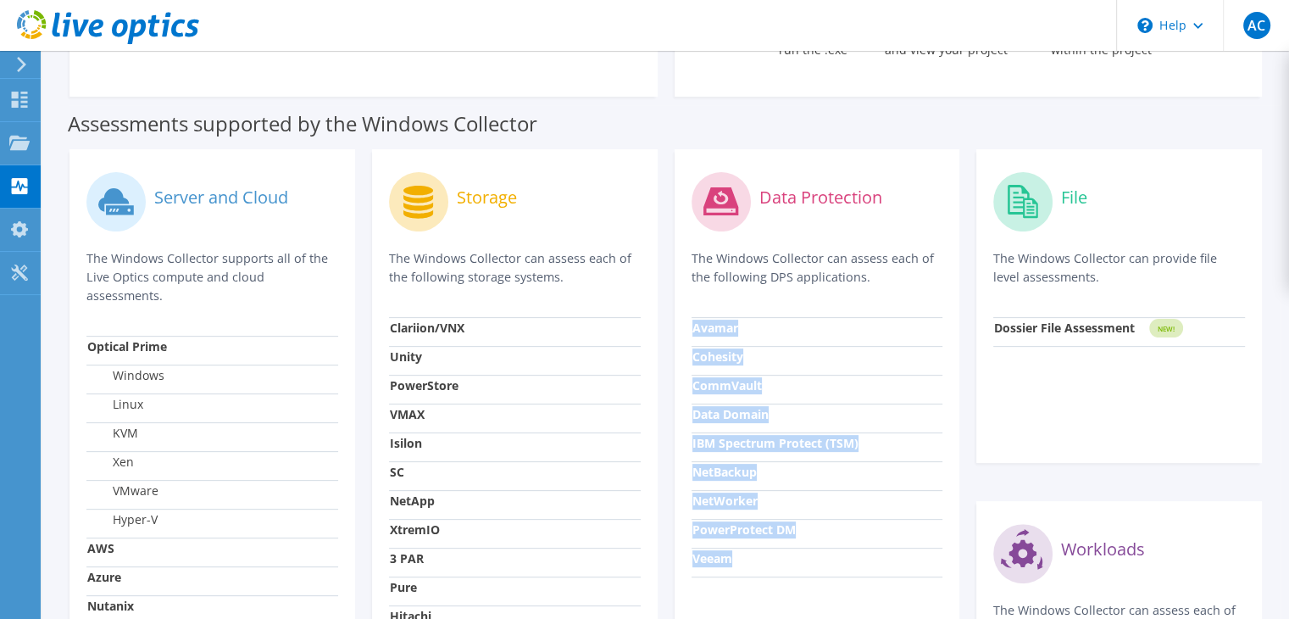
drag, startPoint x: 685, startPoint y: 330, endPoint x: 823, endPoint y: 570, distance: 277.5
click at [823, 570] on div "Data Protection The Windows Collector can assess each of the following DPS appl…" at bounding box center [817, 481] width 286 height 665
click at [828, 547] on td "PowerProtect DM" at bounding box center [817, 533] width 252 height 29
click at [870, 490] on td "NetBackup" at bounding box center [817, 475] width 252 height 29
drag, startPoint x: 831, startPoint y: 261, endPoint x: 972, endPoint y: 262, distance: 140.7
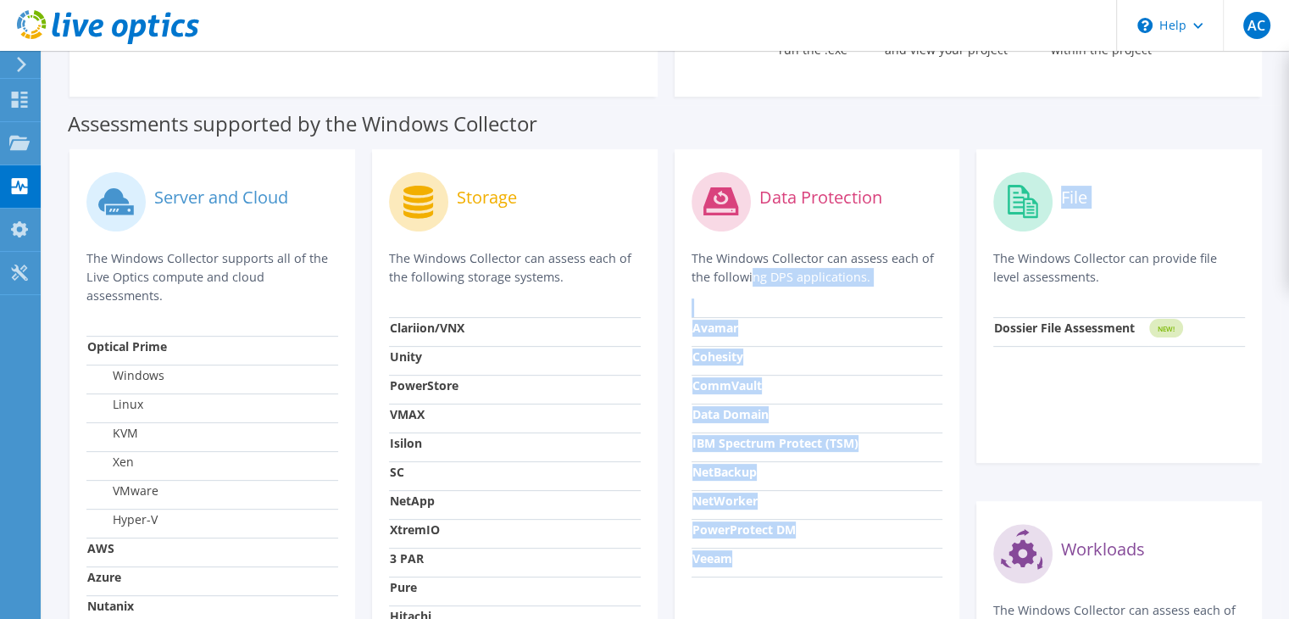
click at [972, 262] on div "Server and Cloud The Windows Collector supports all of the Live Optics compute …" at bounding box center [665, 482] width 1209 height 682
click at [926, 262] on p "The Windows Collector can assess each of the following DPS applications." at bounding box center [817, 267] width 252 height 37
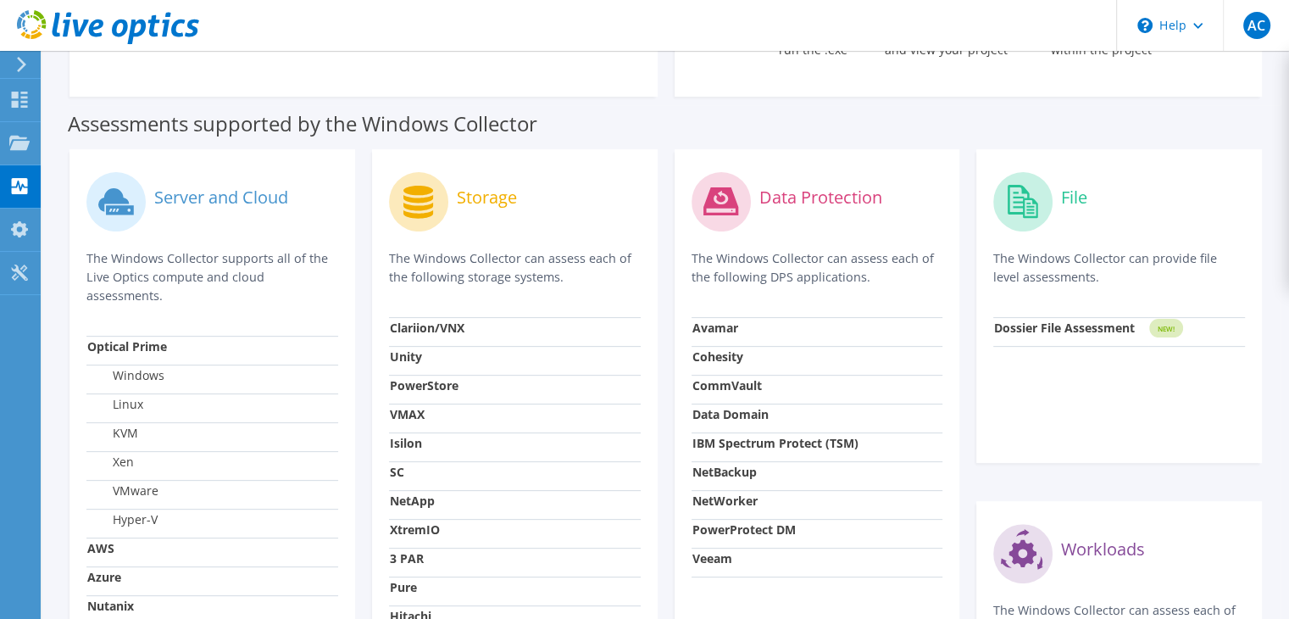
drag, startPoint x: 808, startPoint y: 252, endPoint x: 946, endPoint y: 283, distance: 141.6
click at [946, 283] on div "Data Protection The Windows Collector can assess each of the following DPS appl…" at bounding box center [817, 481] width 286 height 665
drag, startPoint x: 996, startPoint y: 258, endPoint x: 1123, endPoint y: 278, distance: 128.7
click at [1123, 278] on p "The Windows Collector can provide file level assessments." at bounding box center [1119, 267] width 252 height 37
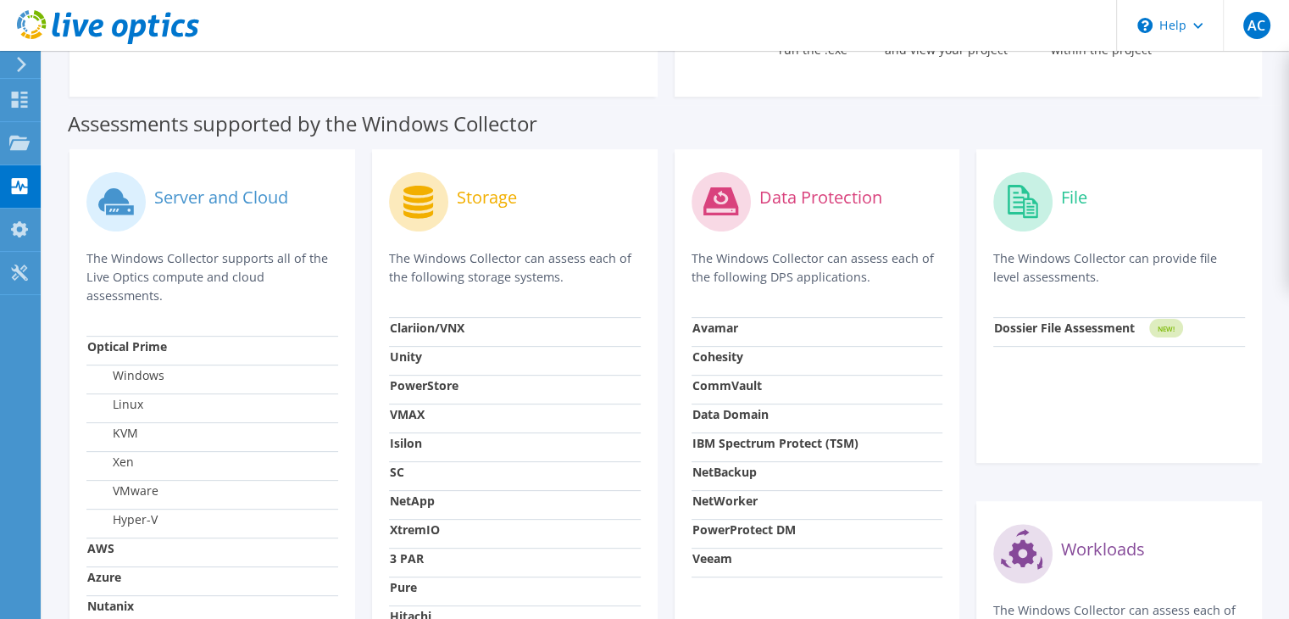
click at [1123, 278] on p "The Windows Collector can provide file level assessments." at bounding box center [1119, 267] width 252 height 37
drag, startPoint x: 1079, startPoint y: 274, endPoint x: 981, endPoint y: 251, distance: 100.1
click at [981, 251] on div "File The Windows Collector can provide file level assessments. Dossier File Ass…" at bounding box center [1119, 306] width 286 height 314
click at [1030, 264] on p "The Windows Collector can provide file level assessments." at bounding box center [1119, 267] width 252 height 37
click at [1096, 294] on div "File The Windows Collector can provide file level assessments." at bounding box center [1119, 241] width 252 height 151
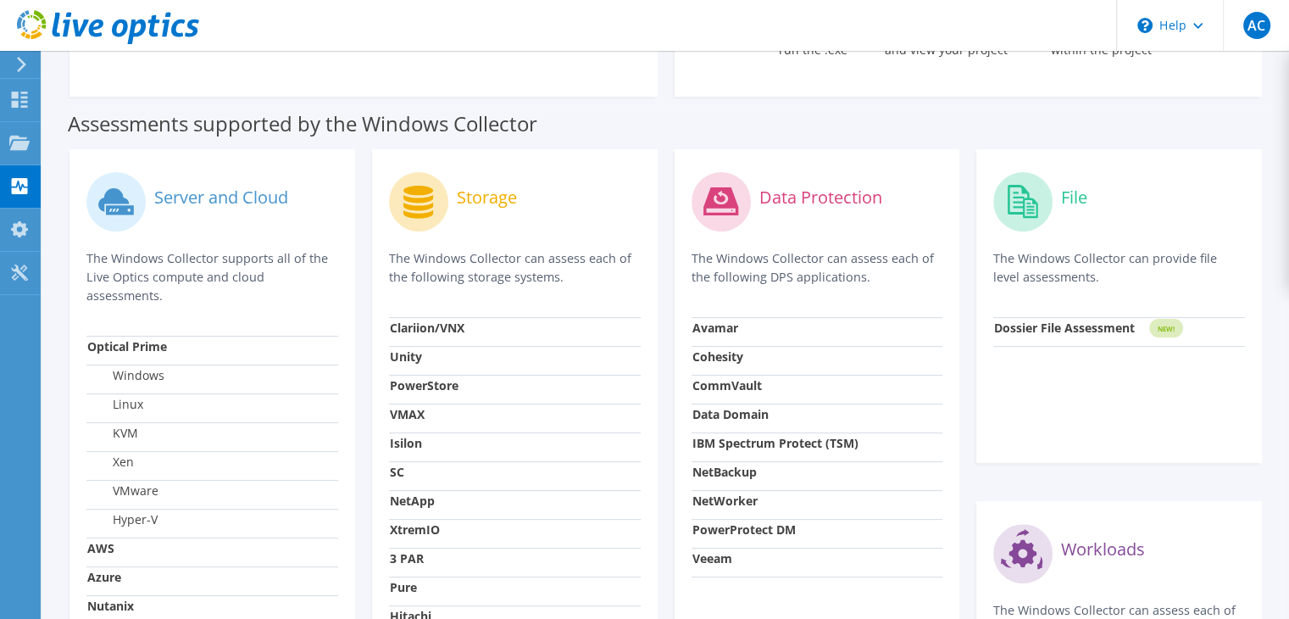
scroll to position [719, 0]
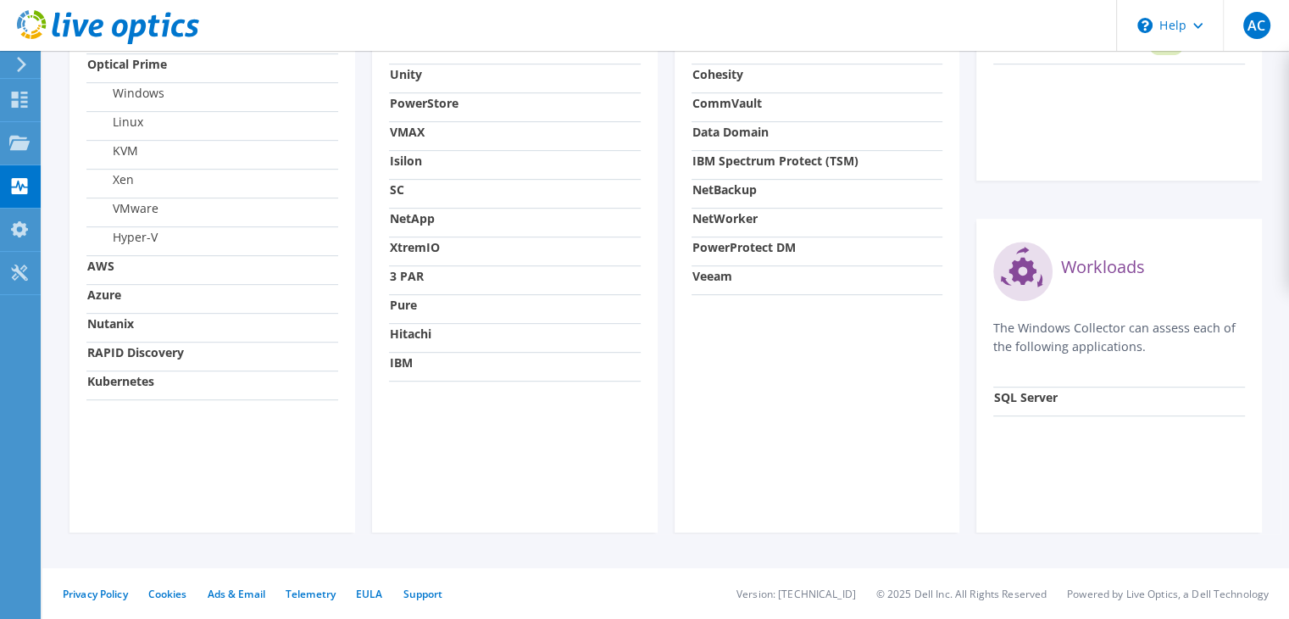
drag, startPoint x: 991, startPoint y: 330, endPoint x: 1153, endPoint y: 350, distance: 163.0
click at [1153, 350] on div "Workloads The Windows Collector can assess each of the following applications. …" at bounding box center [1119, 376] width 286 height 314
click at [1153, 350] on p "The Windows Collector can assess each of the following applications." at bounding box center [1119, 337] width 252 height 37
drag, startPoint x: 995, startPoint y: 326, endPoint x: 1176, endPoint y: 355, distance: 183.6
click at [1176, 353] on p "The Windows Collector can assess each of the following applications." at bounding box center [1119, 337] width 252 height 37
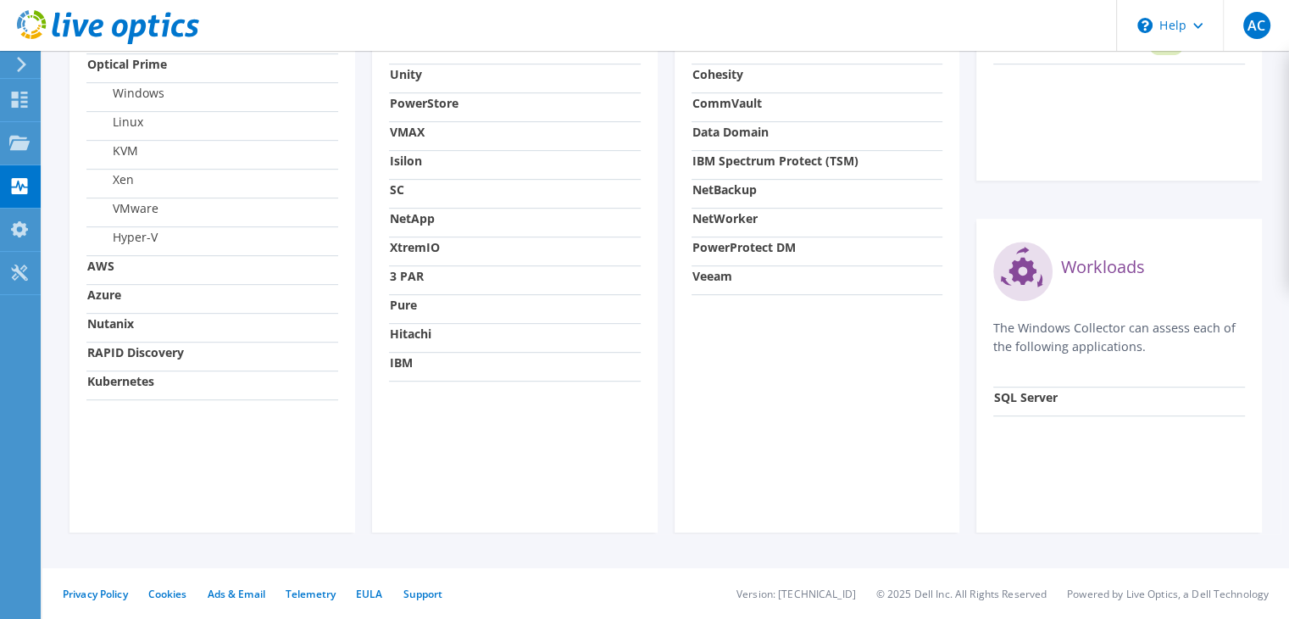
click at [1176, 355] on div "Workloads The Windows Collector can assess each of the following applications." at bounding box center [1119, 311] width 252 height 151
click at [1071, 258] on label "Workloads" at bounding box center [1103, 266] width 84 height 17
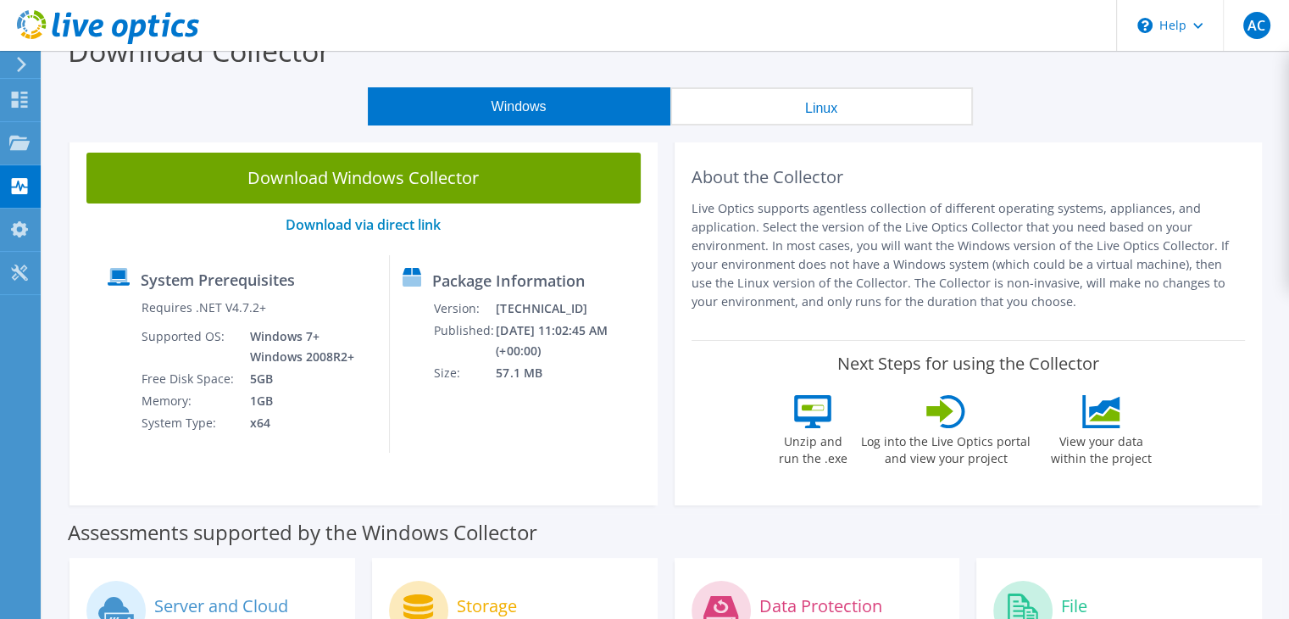
scroll to position [0, 0]
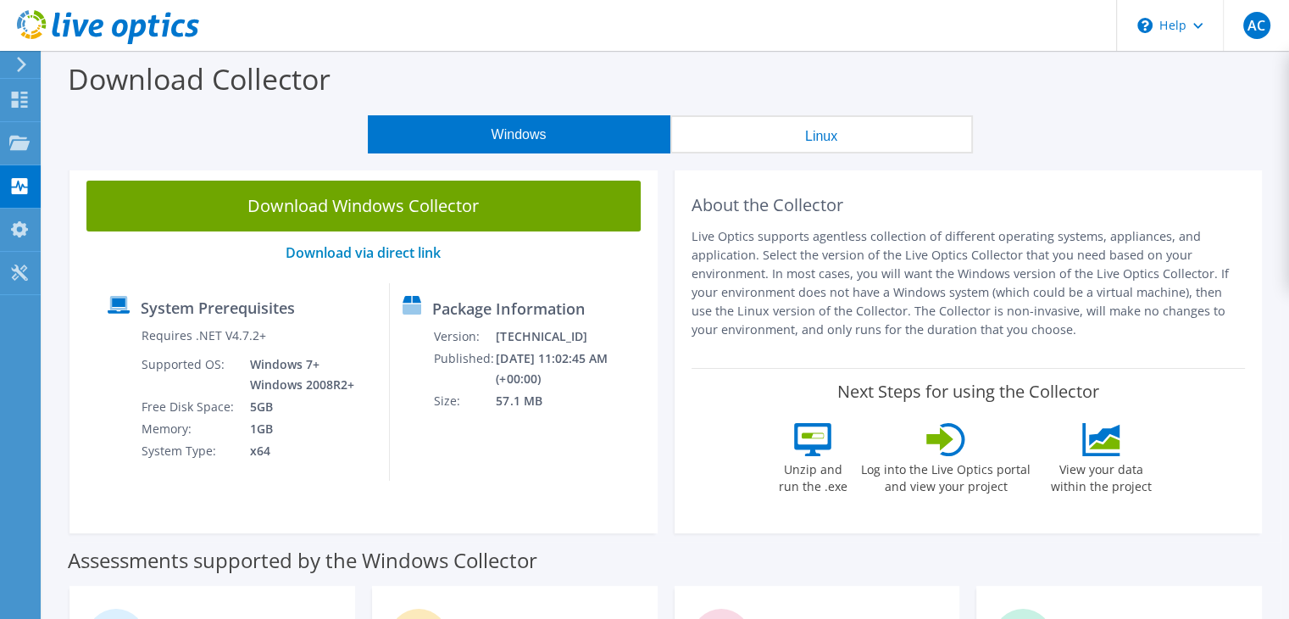
click at [13, 68] on div at bounding box center [18, 64] width 19 height 15
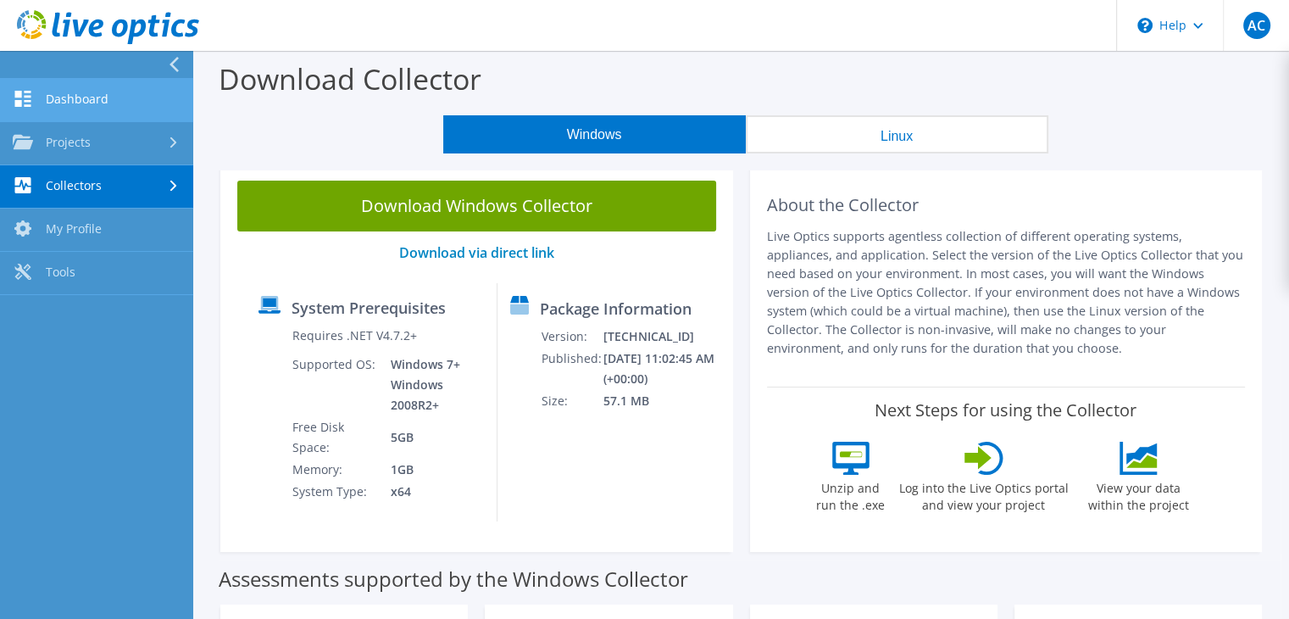
click at [102, 96] on link "Dashboard" at bounding box center [96, 100] width 193 height 43
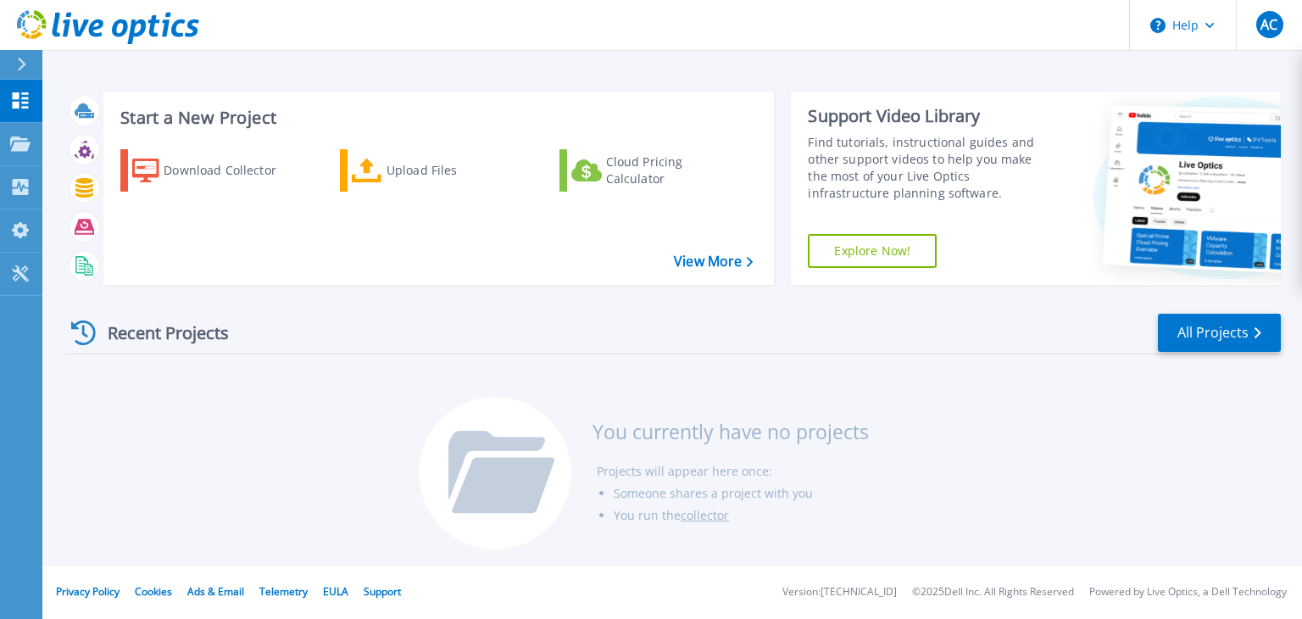
click at [902, 254] on link "Explore Now!" at bounding box center [872, 251] width 129 height 34
